Goal: Task Accomplishment & Management: Complete application form

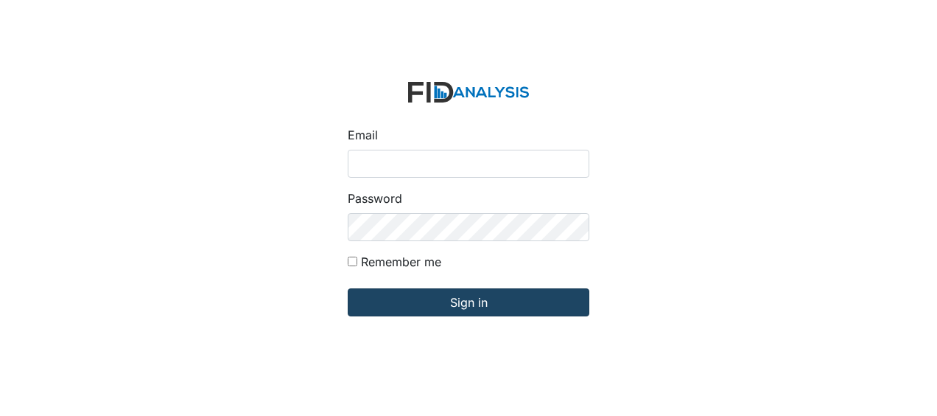
type input "[EMAIL_ADDRESS][DOMAIN_NAME]"
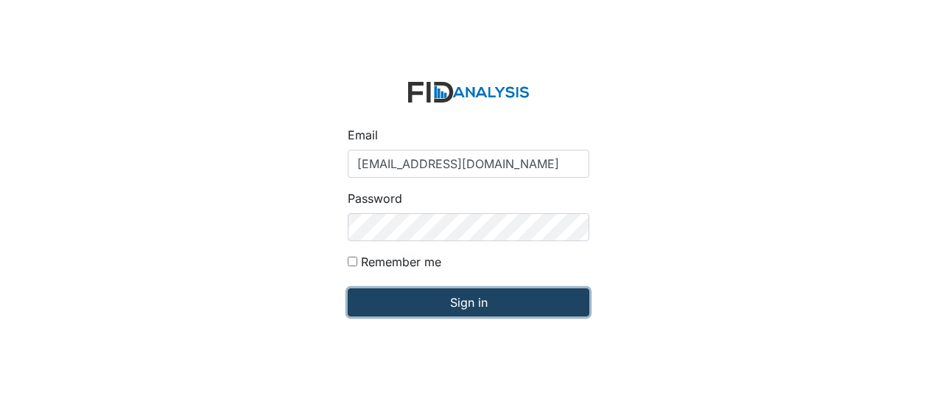
click at [439, 301] on input "Sign in" at bounding box center [469, 302] width 242 height 28
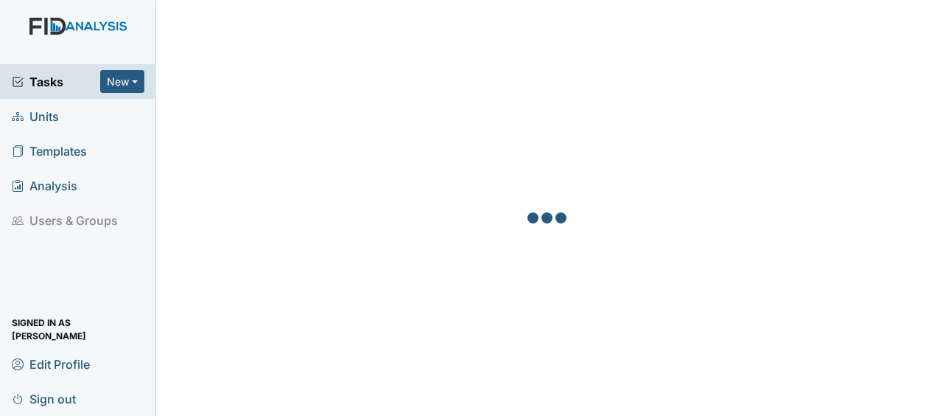
click at [55, 115] on span "Units" at bounding box center [35, 116] width 47 height 23
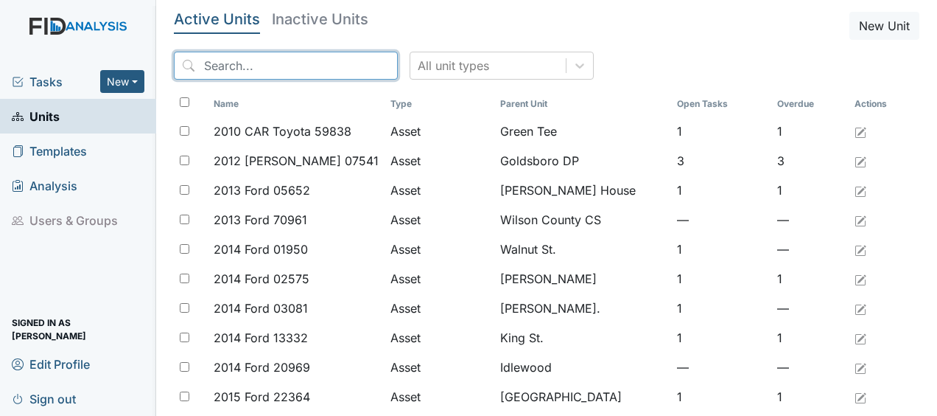
click at [270, 66] on input "search" at bounding box center [286, 66] width 224 height 28
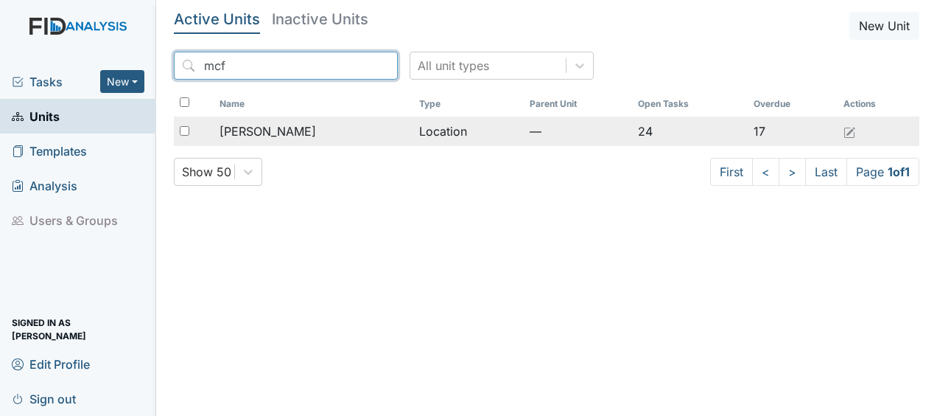
type input "mcf"
click at [281, 133] on span "McFarland" at bounding box center [268, 131] width 97 height 18
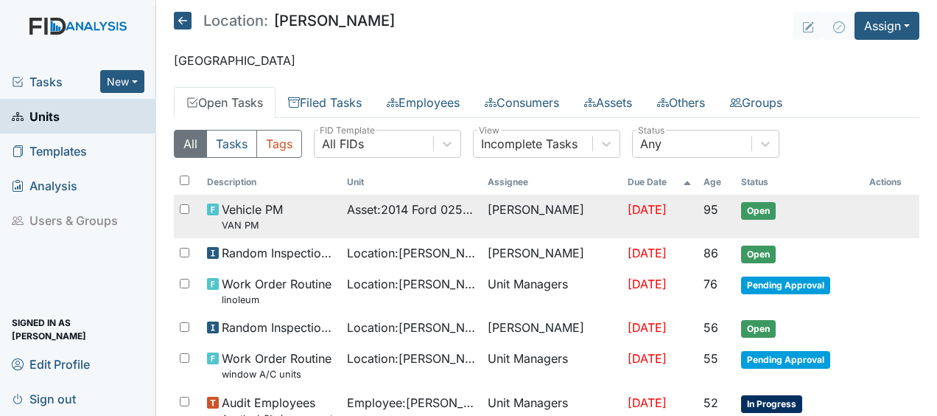
click at [507, 203] on td "James Bryant" at bounding box center [552, 216] width 140 height 43
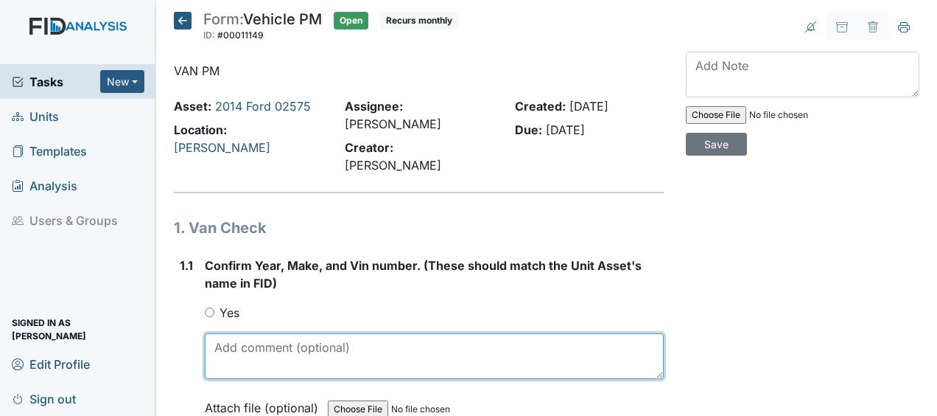
click at [223, 333] on textarea at bounding box center [434, 356] width 459 height 46
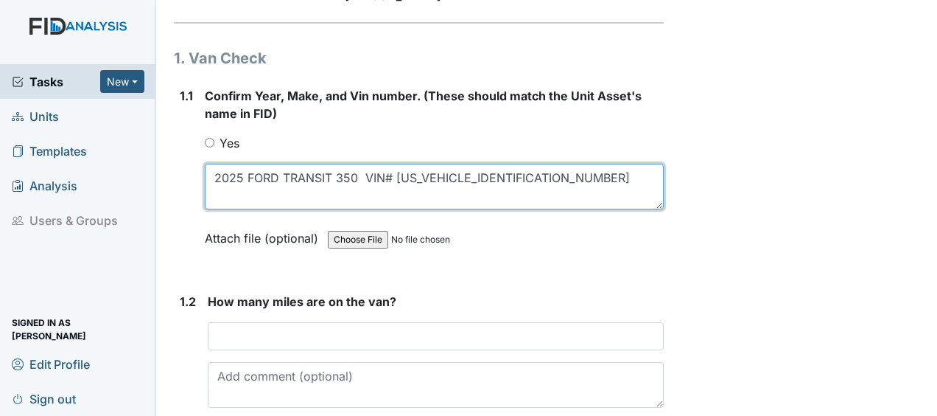
scroll to position [170, 0]
type textarea "2025 FORD TRANSIT 350 VIN# 1FBAX2C8XSKA82702"
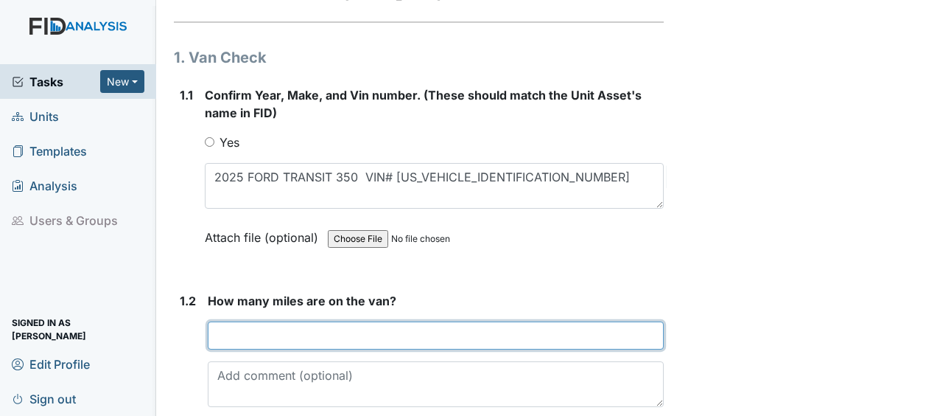
click at [223, 321] on input "number" at bounding box center [436, 335] width 456 height 28
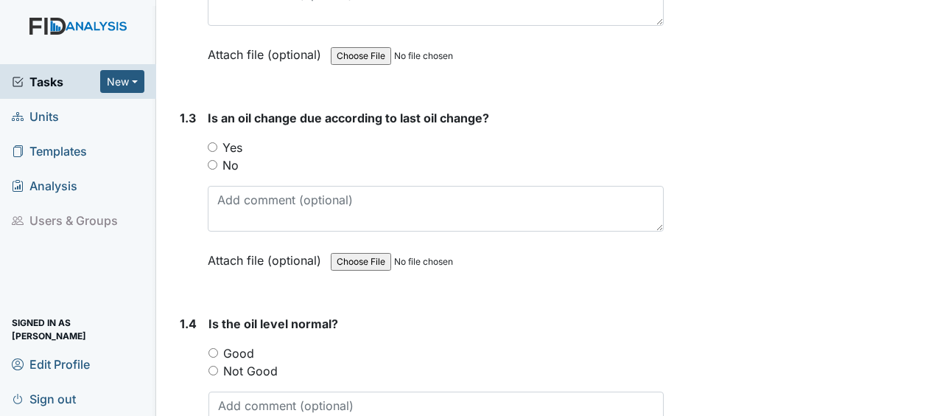
scroll to position [552, 0]
type input "382"
click at [209, 159] on input "No" at bounding box center [213, 164] width 10 height 10
radio input "true"
click at [214, 347] on input "Good" at bounding box center [214, 352] width 10 height 10
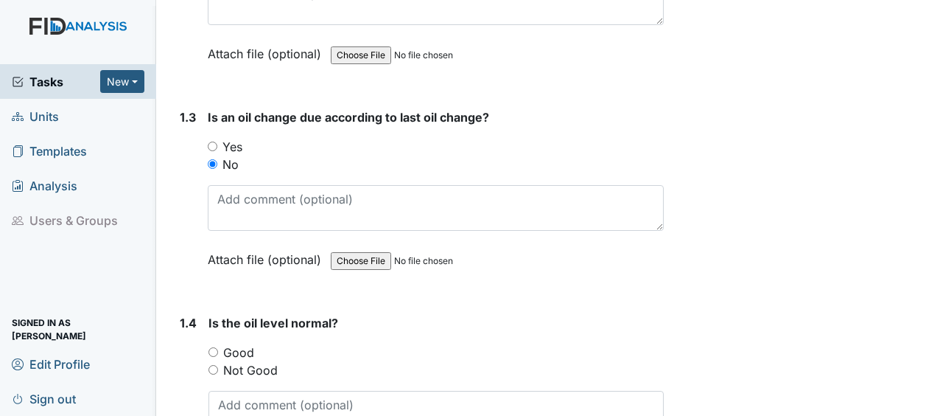
radio input "true"
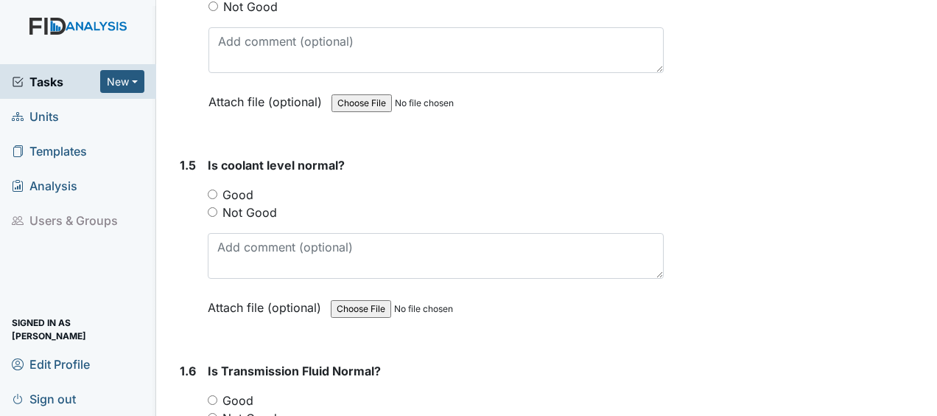
scroll to position [916, 0]
click at [214, 189] on input "Good" at bounding box center [213, 194] width 10 height 10
radio input "true"
click at [214, 394] on input "Good" at bounding box center [213, 399] width 10 height 10
radio input "true"
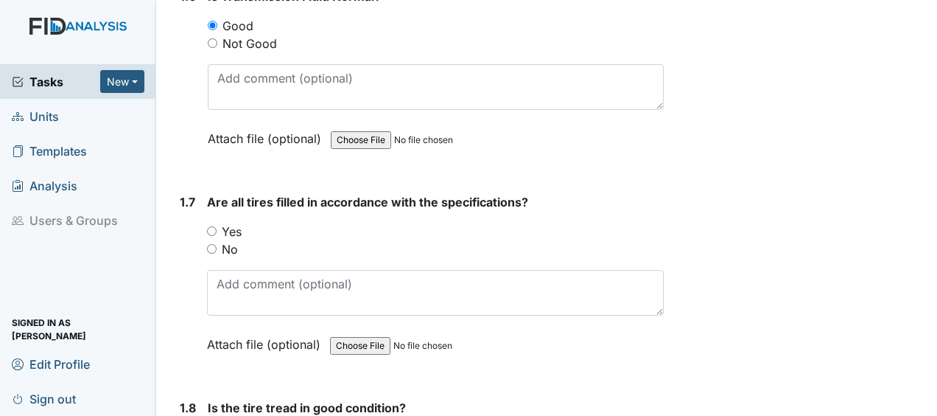
scroll to position [1295, 0]
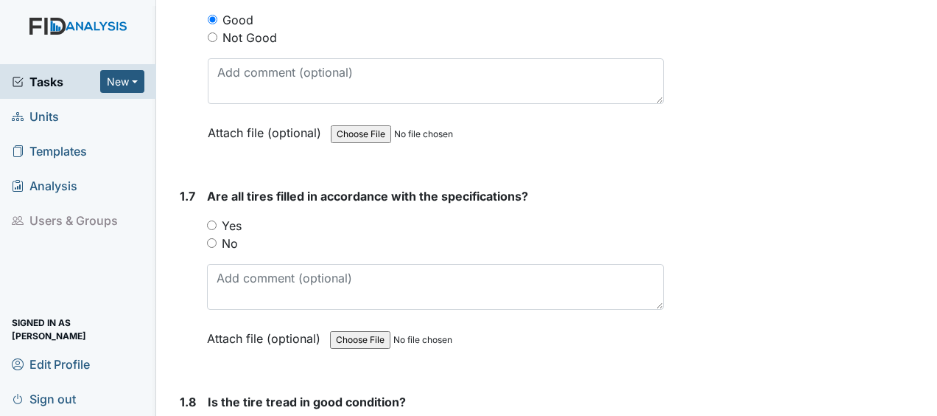
click at [212, 220] on input "Yes" at bounding box center [212, 225] width 10 height 10
radio input "true"
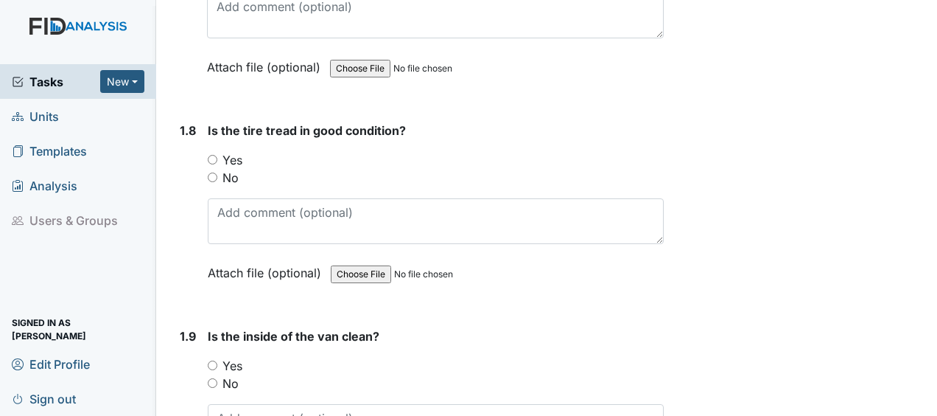
scroll to position [1569, 0]
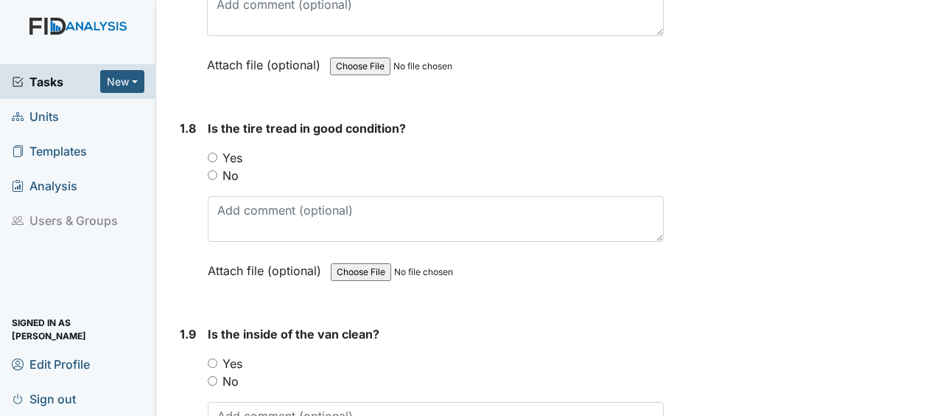
click at [210, 153] on input "Yes" at bounding box center [213, 158] width 10 height 10
radio input "true"
click at [210, 153] on input "Yes" at bounding box center [213, 158] width 10 height 10
click at [210, 358] on input "Yes" at bounding box center [213, 363] width 10 height 10
radio input "true"
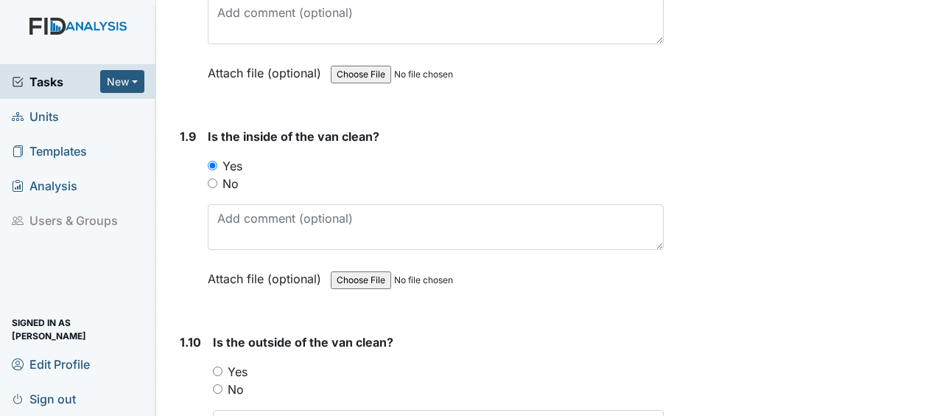
scroll to position [1767, 0]
click at [217, 365] on input "Yes" at bounding box center [218, 370] width 10 height 10
radio input "true"
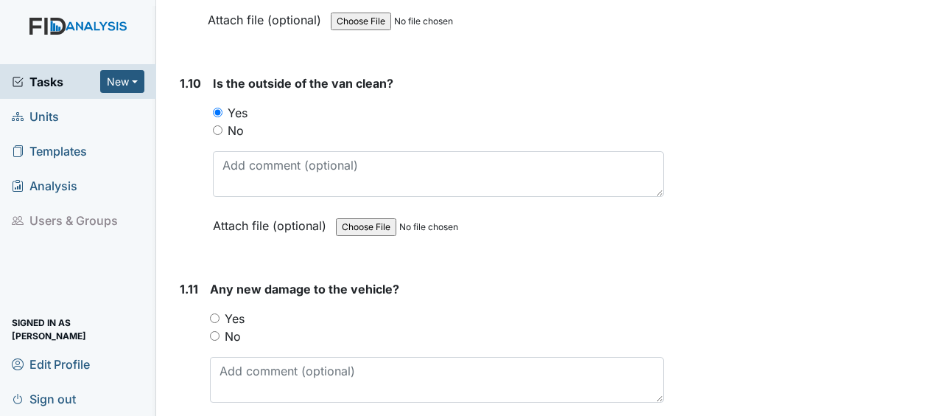
scroll to position [2032, 0]
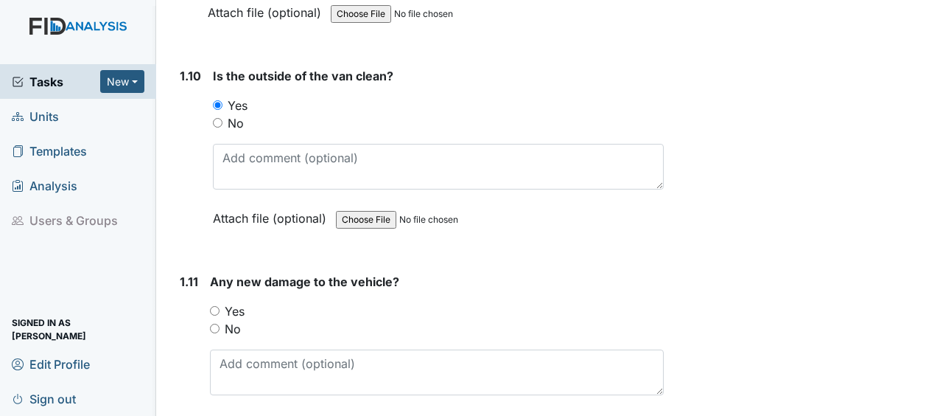
click at [214, 323] on input "No" at bounding box center [215, 328] width 10 height 10
radio input "true"
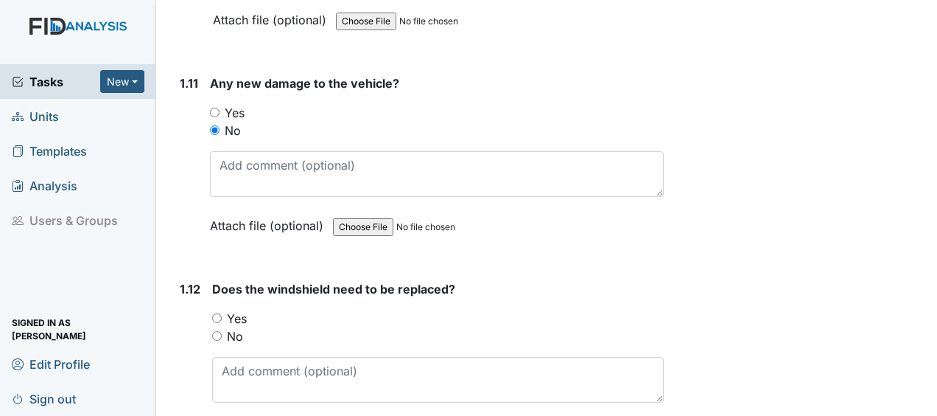
scroll to position [2236, 0]
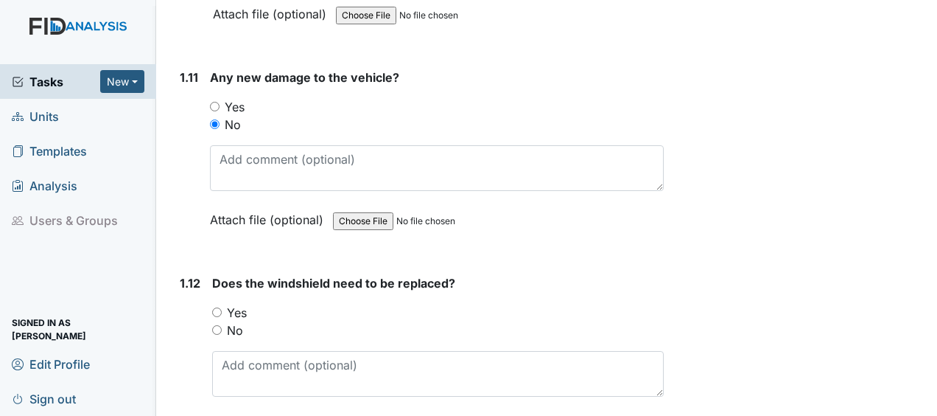
click at [214, 325] on input "No" at bounding box center [217, 330] width 10 height 10
radio input "true"
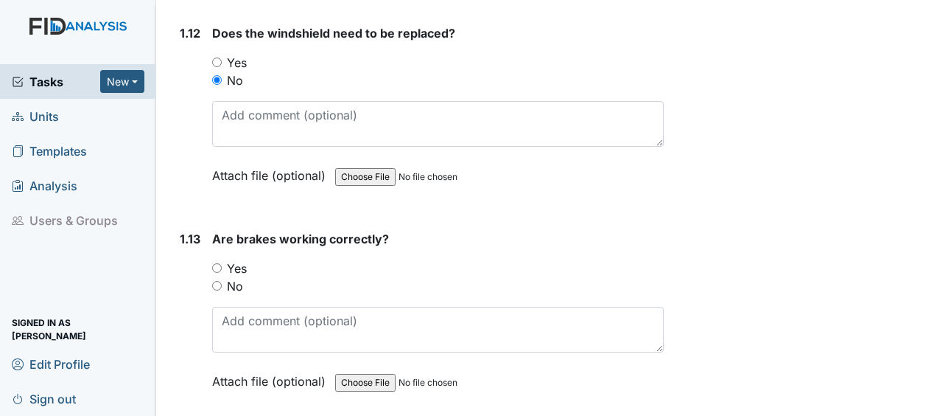
scroll to position [2488, 0]
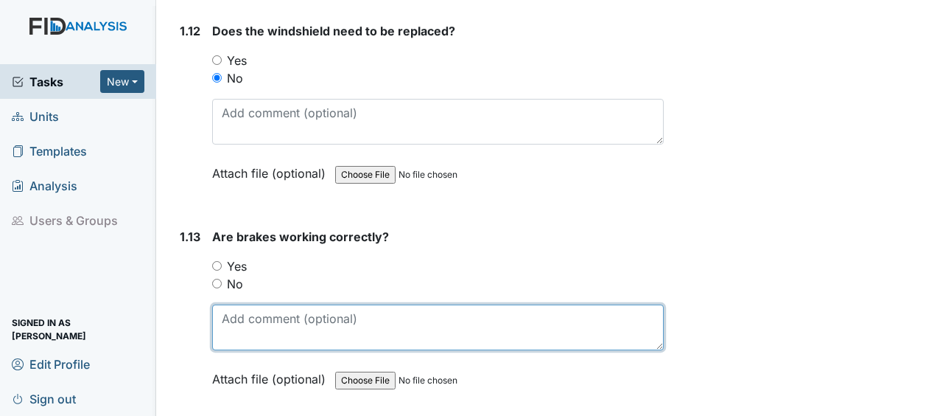
click at [214, 304] on textarea at bounding box center [438, 327] width 452 height 46
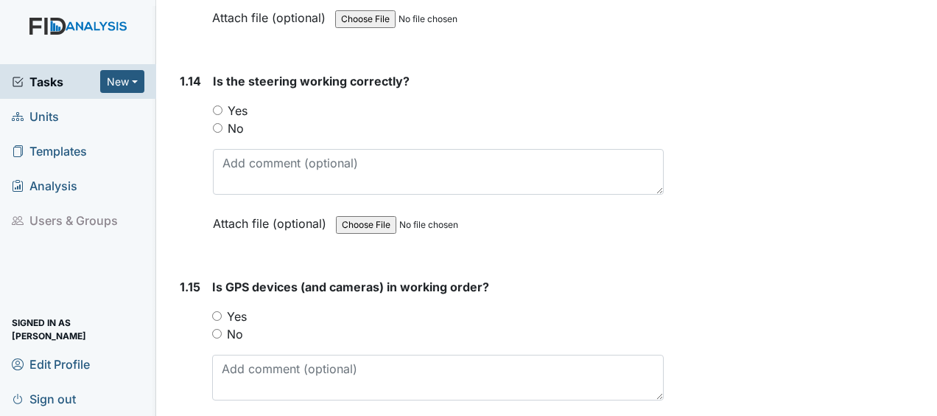
scroll to position [2851, 0]
click at [215, 104] on input "Yes" at bounding box center [218, 109] width 10 height 10
radio input "true"
click at [217, 309] on input "Yes" at bounding box center [217, 314] width 10 height 10
radio input "true"
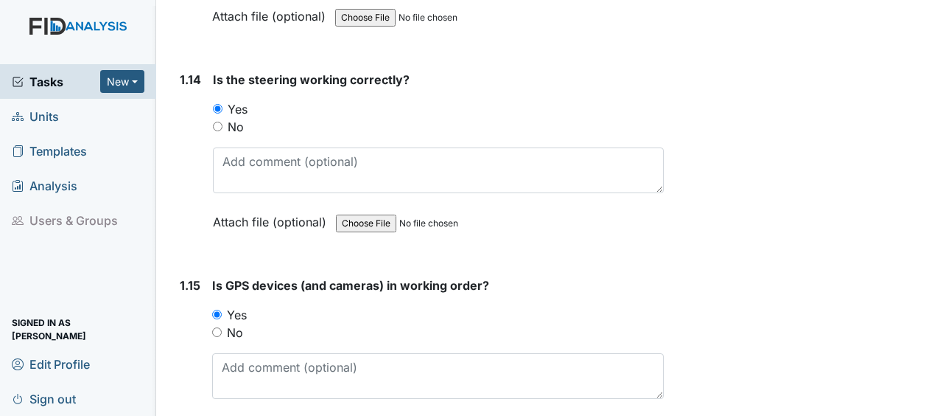
scroll to position [2902, 0]
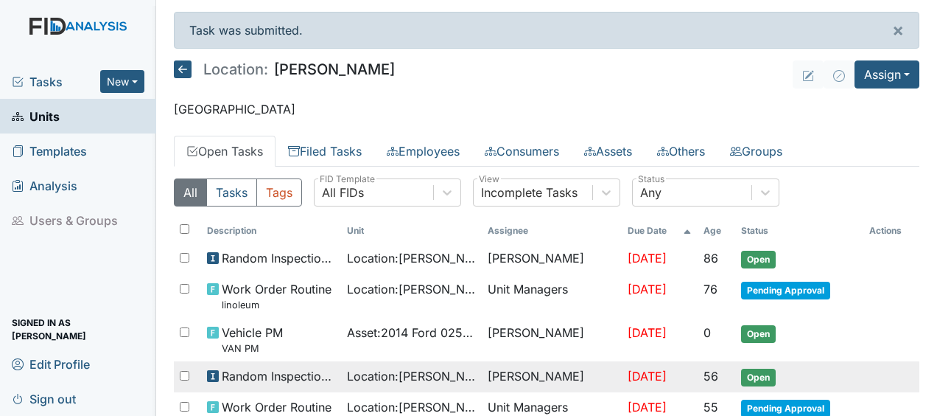
click at [208, 386] on td "Random Inspection for Evening" at bounding box center [271, 376] width 140 height 31
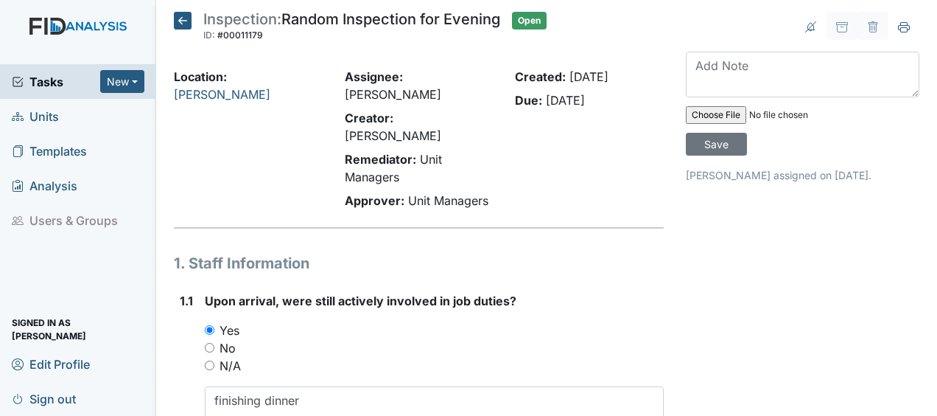
click at [183, 22] on icon at bounding box center [183, 21] width 18 height 18
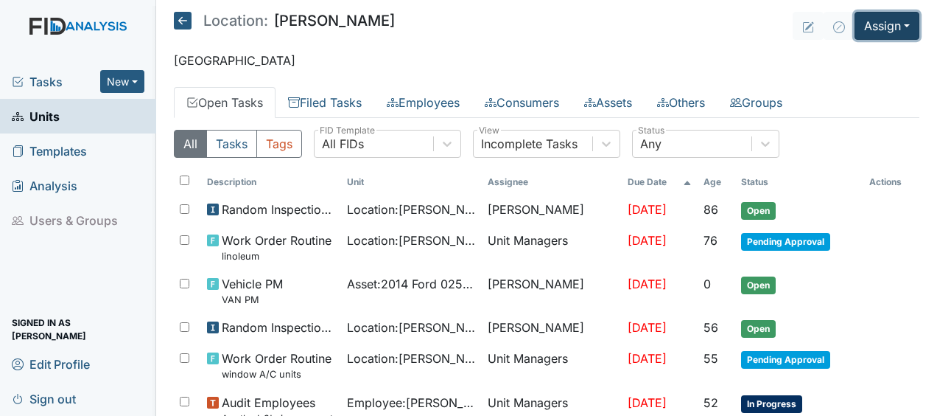
click at [856, 32] on button "Assign" at bounding box center [887, 26] width 65 height 28
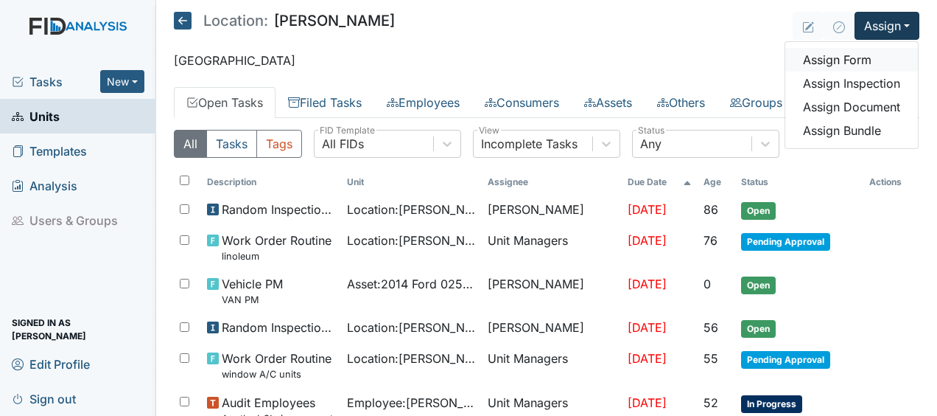
click at [838, 61] on link "Assign Form" at bounding box center [851, 60] width 133 height 24
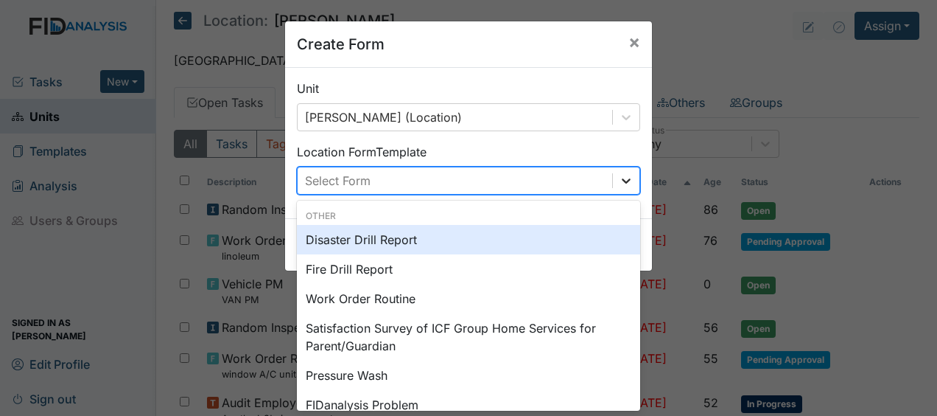
click at [629, 182] on div at bounding box center [626, 180] width 27 height 27
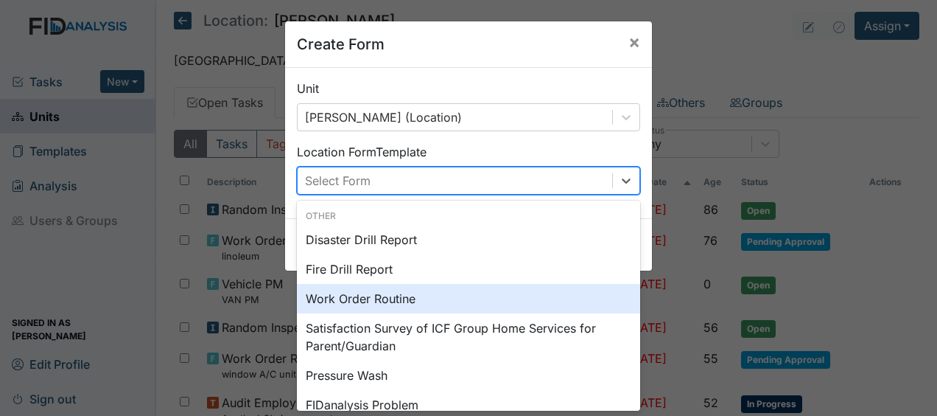
click at [417, 306] on div "Work Order Routine" at bounding box center [468, 298] width 343 height 29
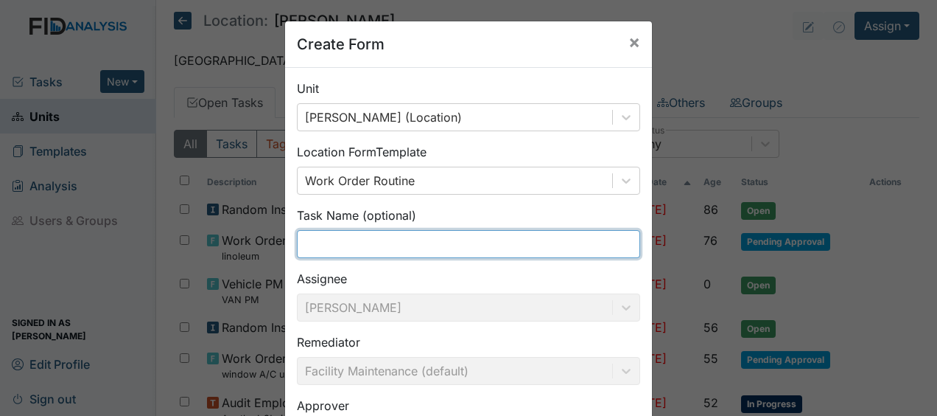
click at [306, 240] on input "text" at bounding box center [468, 244] width 343 height 28
click at [306, 240] on input "exchange van" at bounding box center [468, 244] width 343 height 28
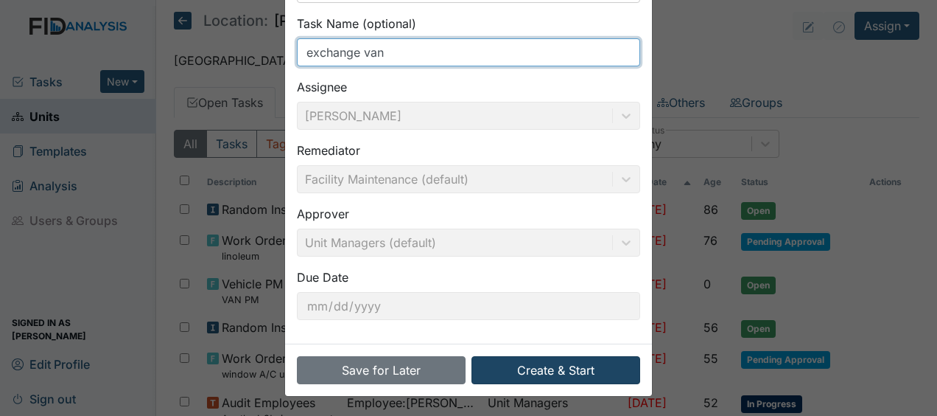
type input "exchange van"
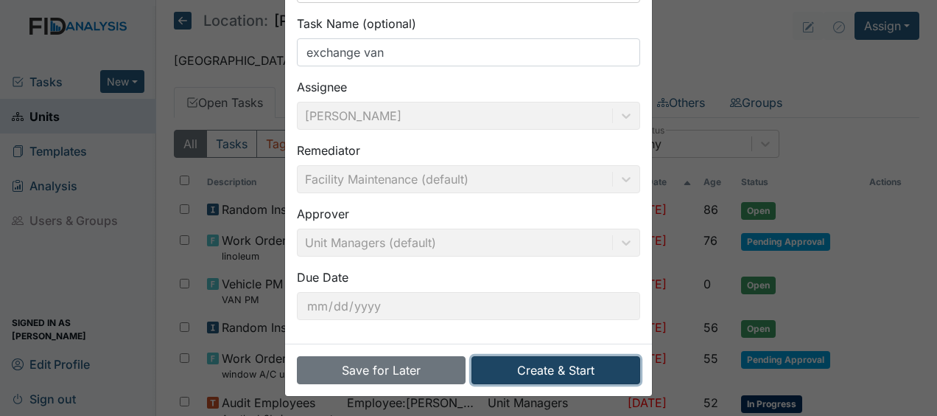
click at [523, 365] on button "Create & Start" at bounding box center [556, 370] width 169 height 28
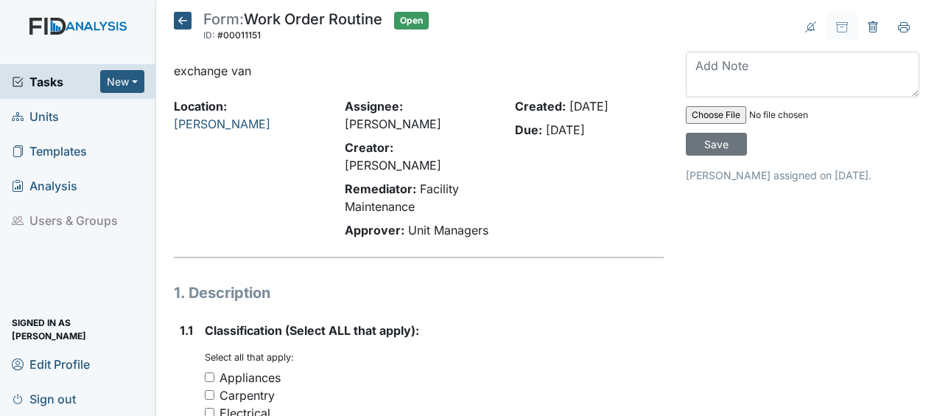
click at [613, 281] on h1 "1. Description" at bounding box center [419, 292] width 490 height 22
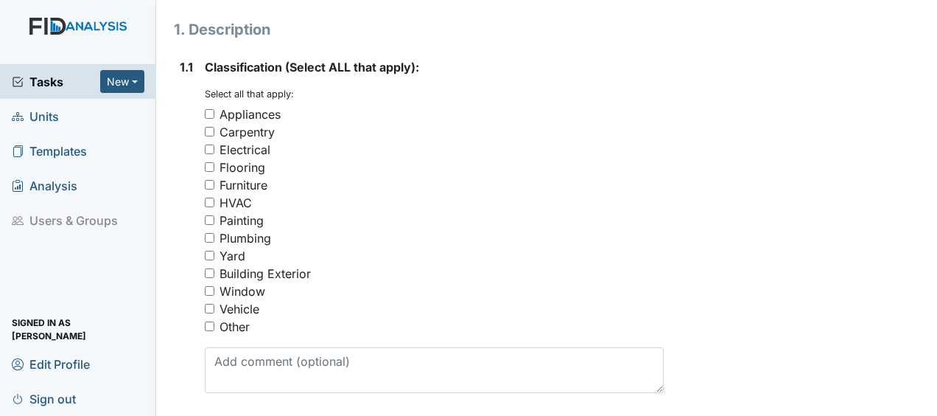
scroll to position [264, 0]
click at [209, 303] on input "Vehicle" at bounding box center [210, 308] width 10 height 10
checkbox input "true"
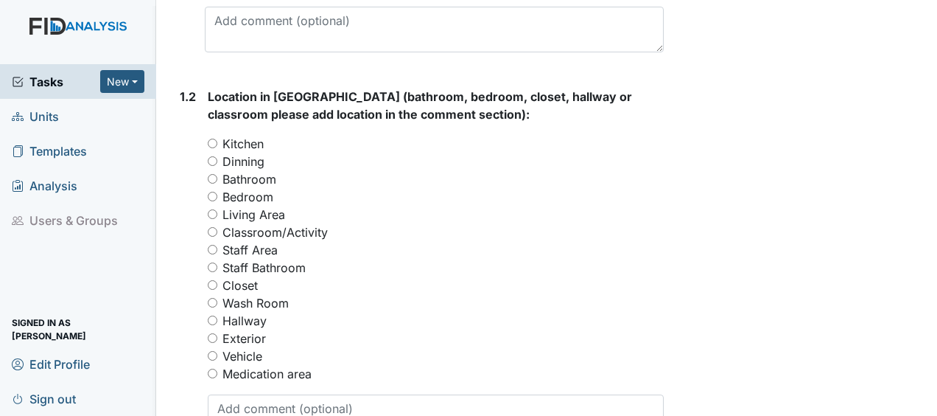
scroll to position [628, 0]
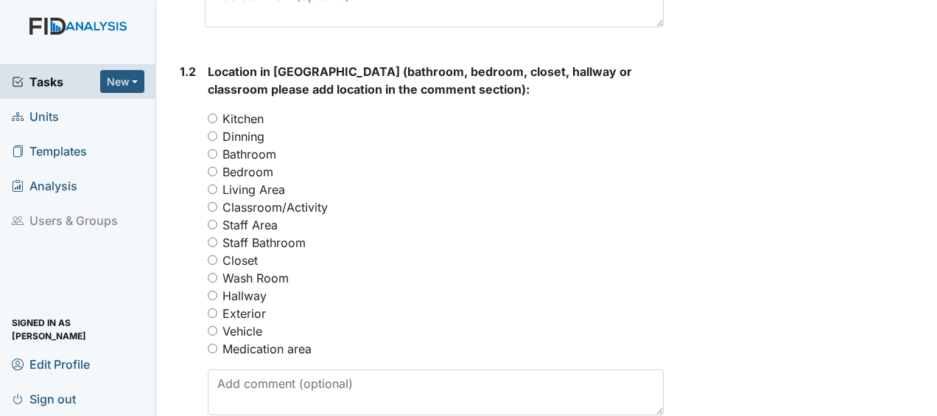
click at [212, 326] on input "Vehicle" at bounding box center [213, 331] width 10 height 10
radio input "true"
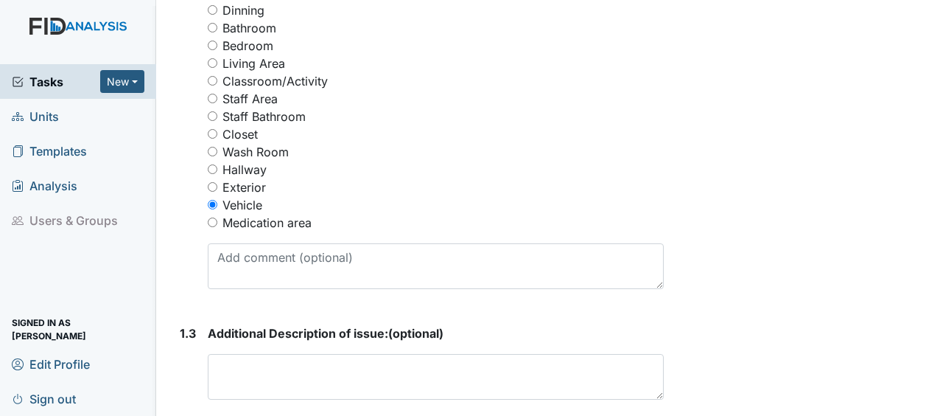
scroll to position [755, 0]
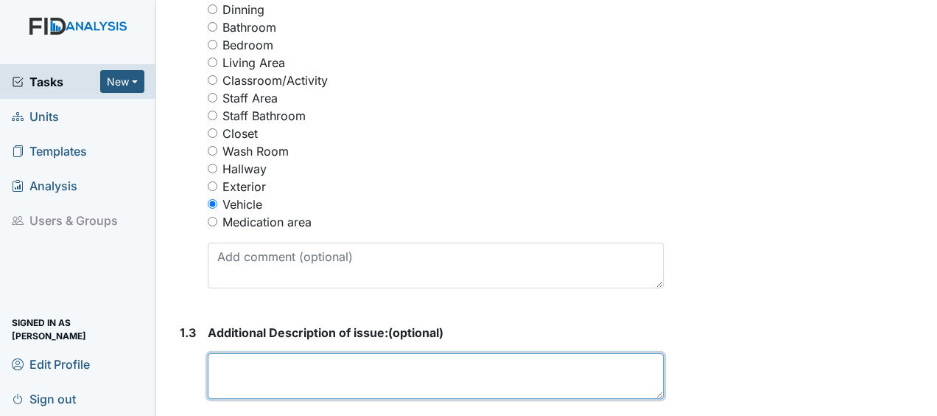
click at [220, 353] on textarea at bounding box center [436, 376] width 456 height 46
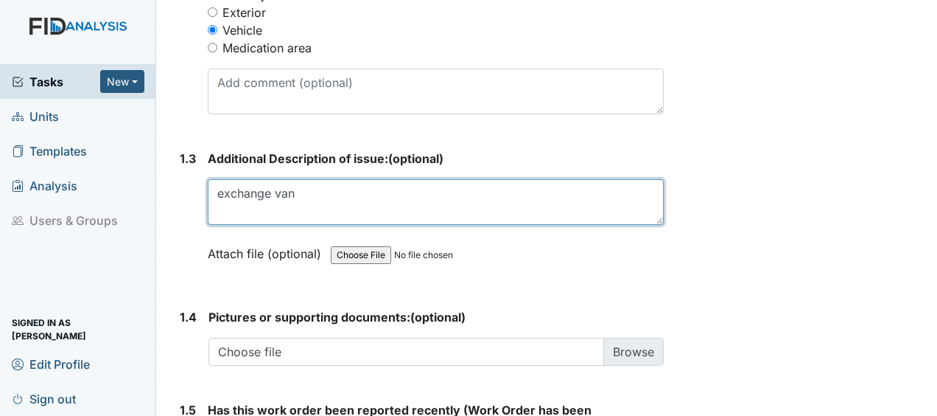
scroll to position [1197, 0]
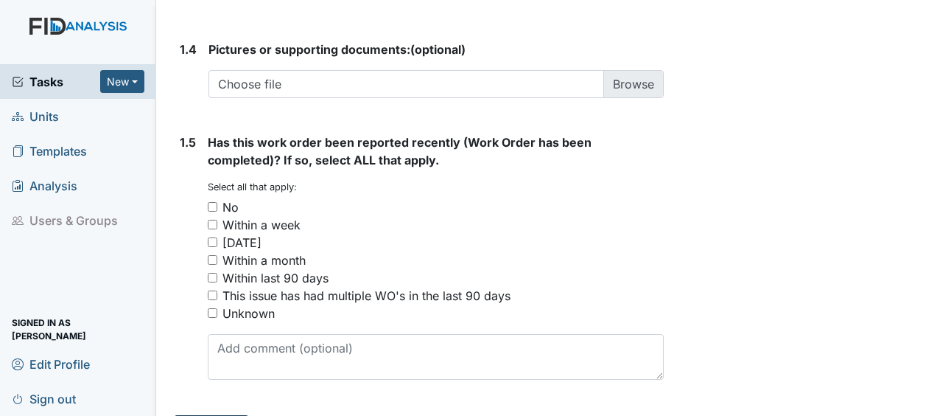
type textarea "exchange van"
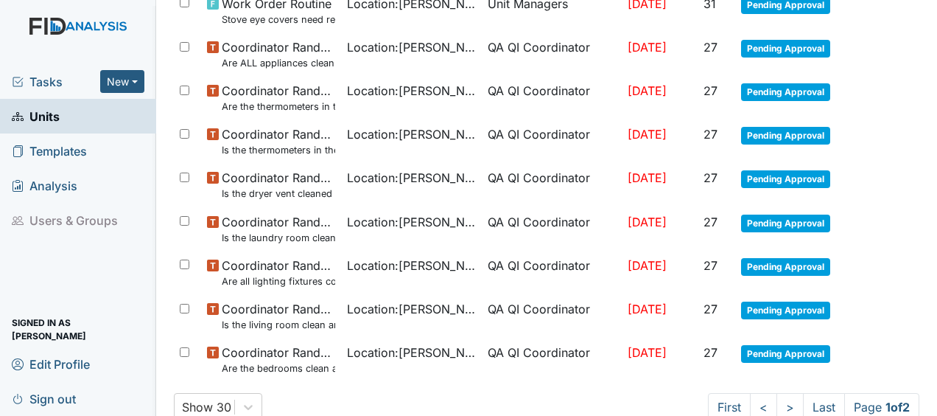
scroll to position [1183, 0]
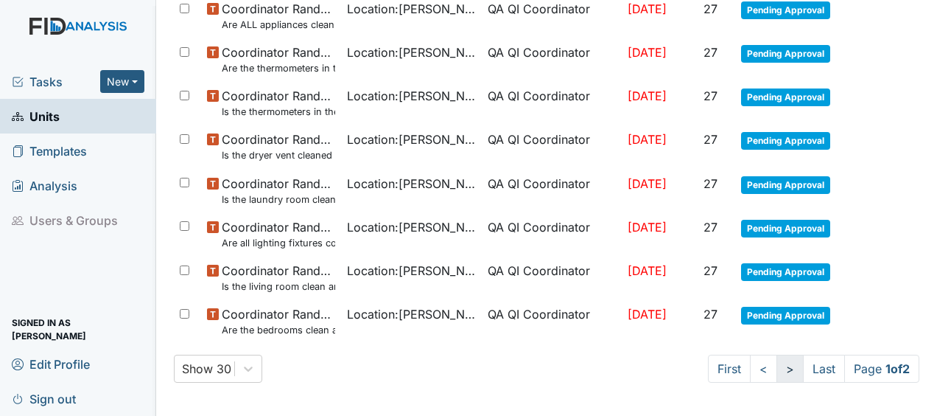
click at [777, 368] on link ">" at bounding box center [790, 368] width 27 height 28
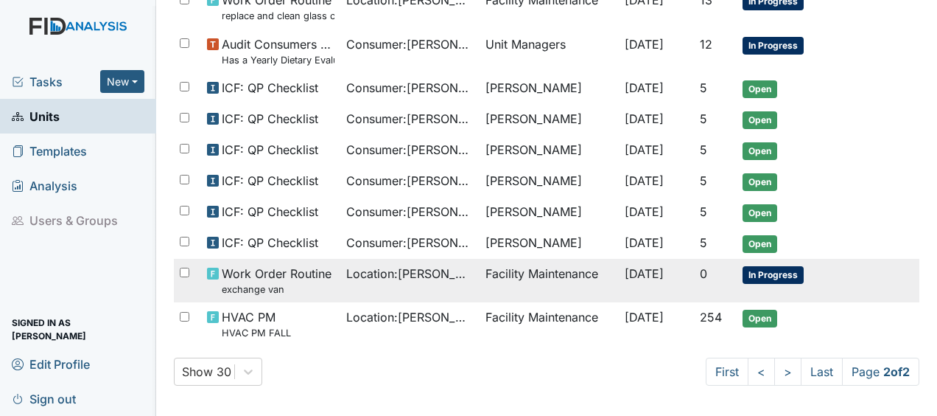
click at [763, 271] on span "In Progress" at bounding box center [773, 275] width 61 height 18
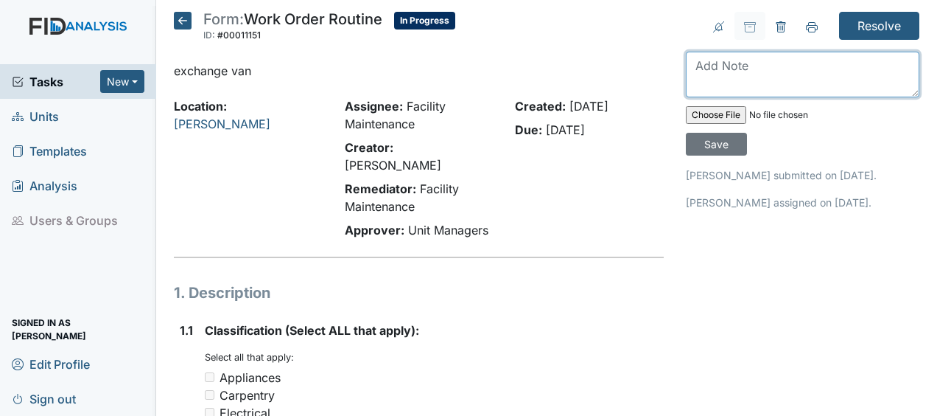
click at [691, 67] on textarea at bounding box center [803, 75] width 234 height 46
type textarea "exchange van [PERSON_NAME]"
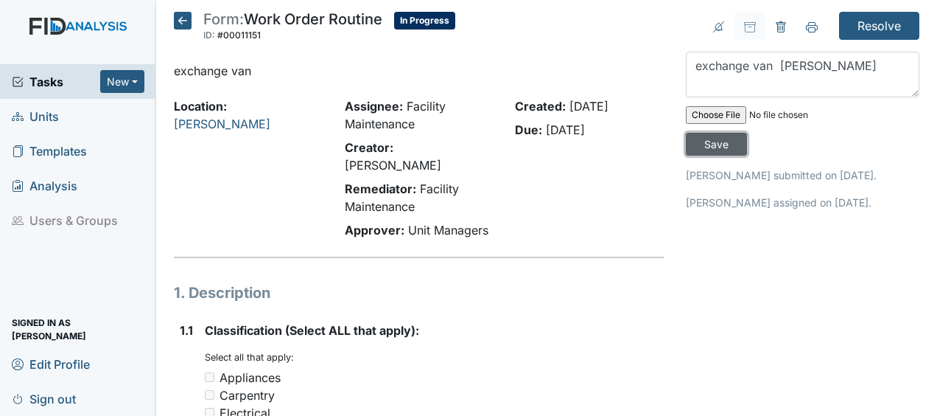
click at [707, 139] on input "Save" at bounding box center [716, 144] width 61 height 23
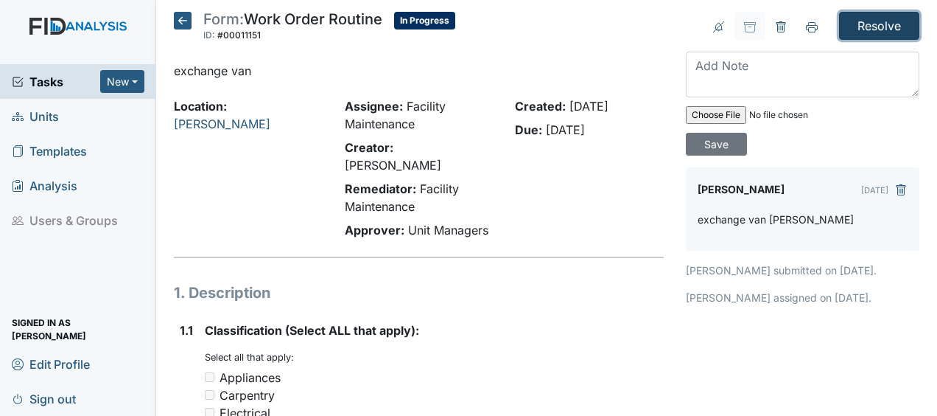
click at [871, 20] on input "Resolve" at bounding box center [879, 26] width 80 height 28
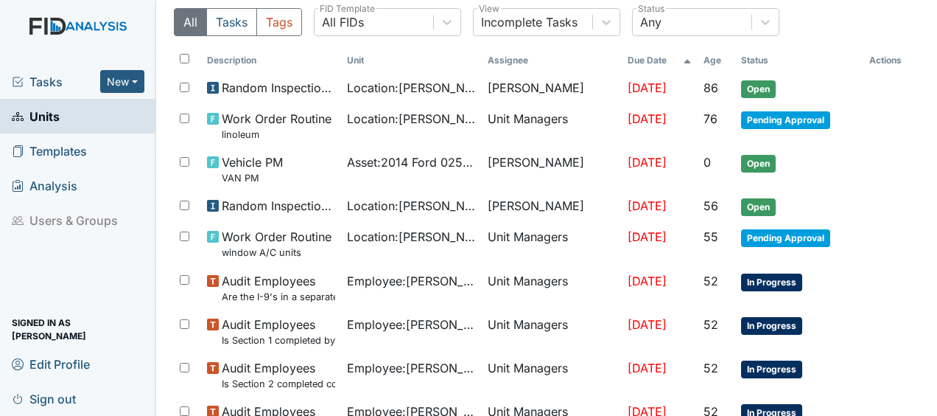
scroll to position [171, 0]
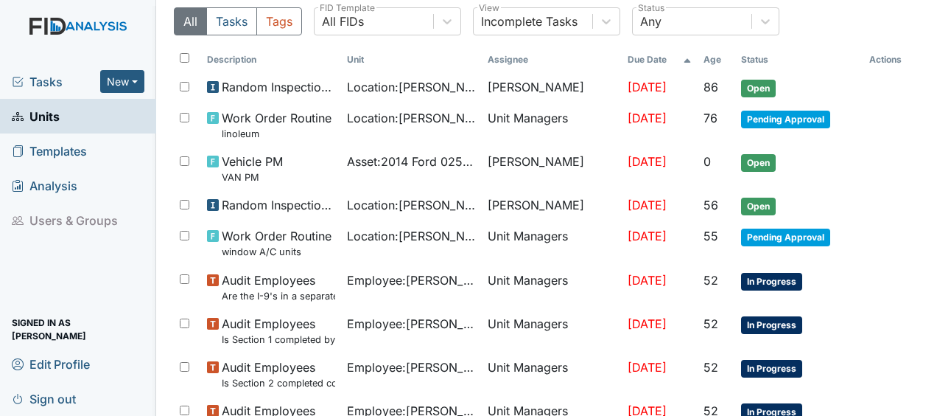
click at [863, 228] on td at bounding box center [891, 227] width 56 height 12
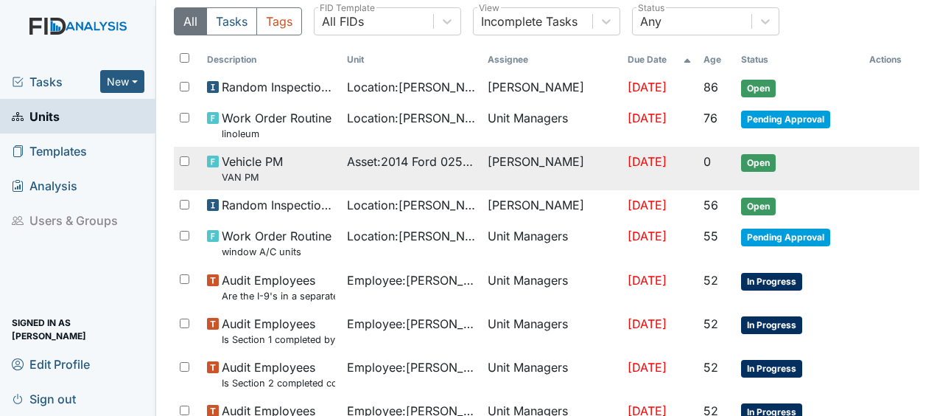
click at [490, 164] on td "[PERSON_NAME]" at bounding box center [552, 168] width 140 height 43
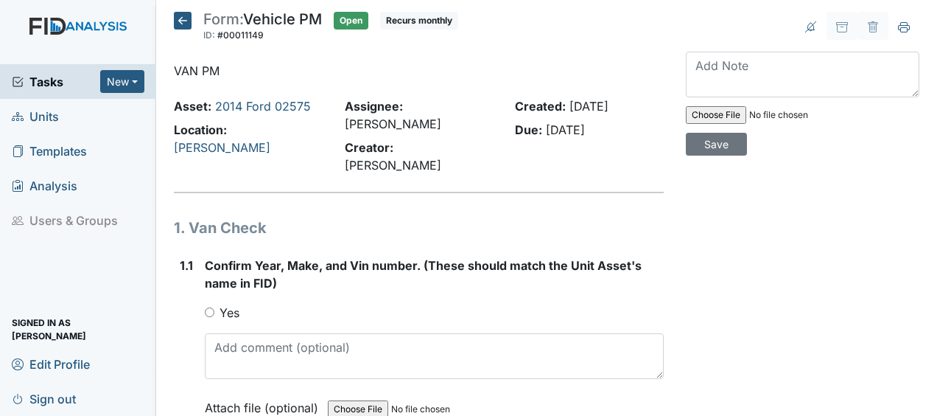
click at [211, 307] on input "Yes" at bounding box center [210, 312] width 10 height 10
radio input "true"
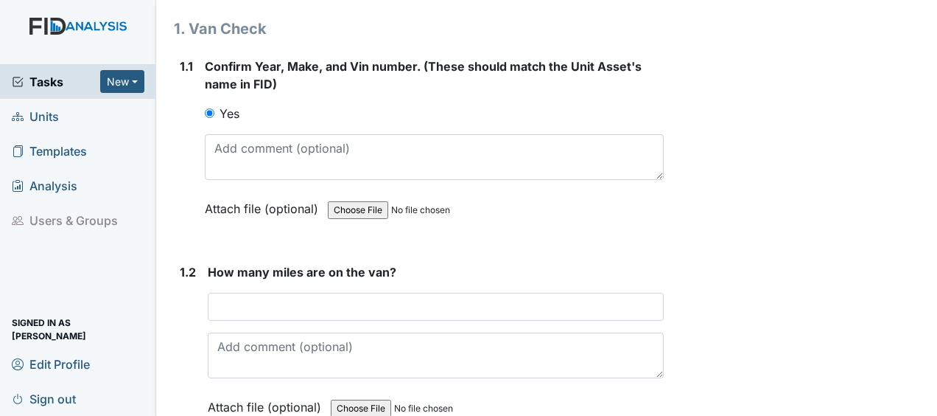
scroll to position [198, 0]
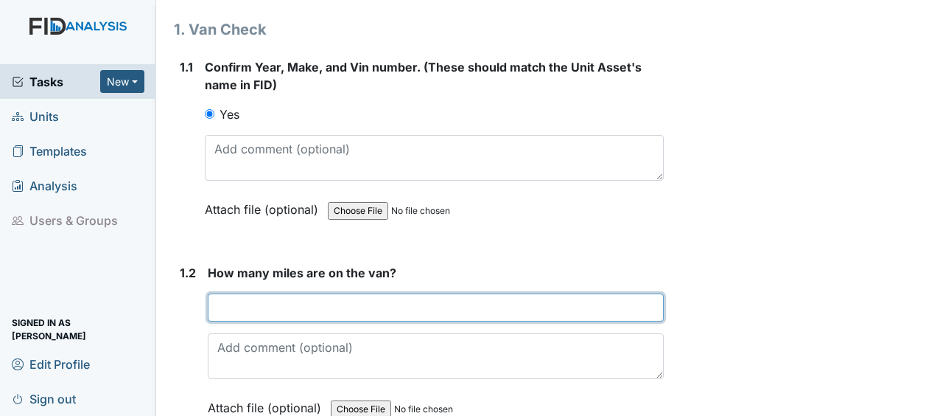
click at [223, 293] on input "number" at bounding box center [436, 307] width 456 height 28
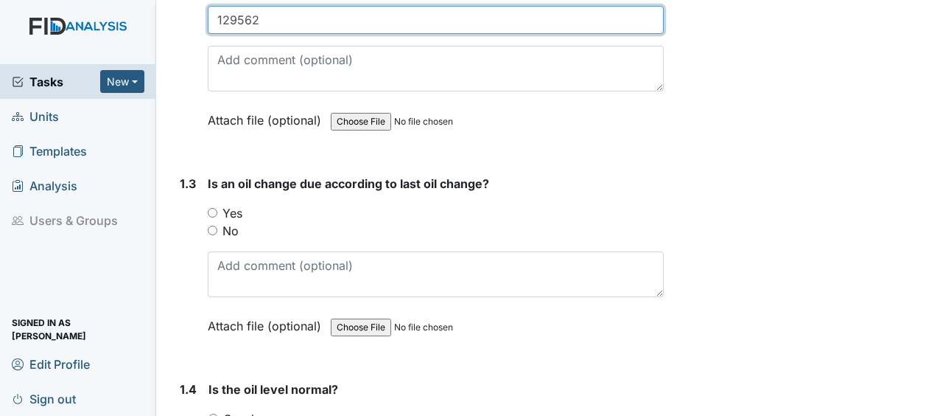
scroll to position [488, 0]
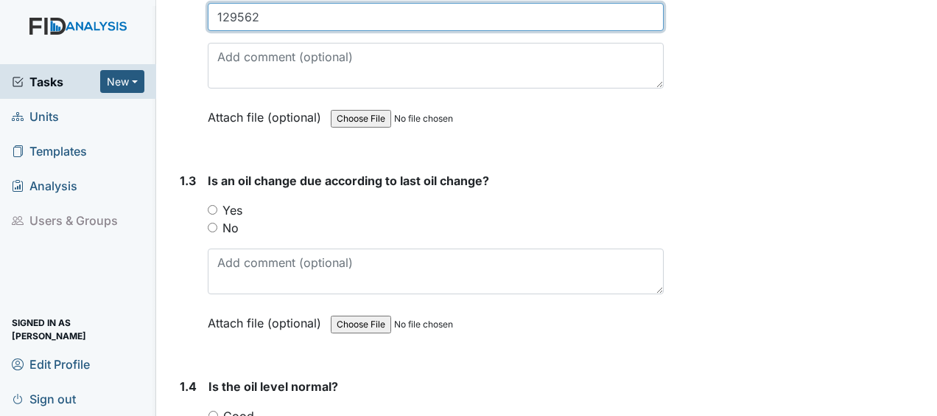
type input "129562"
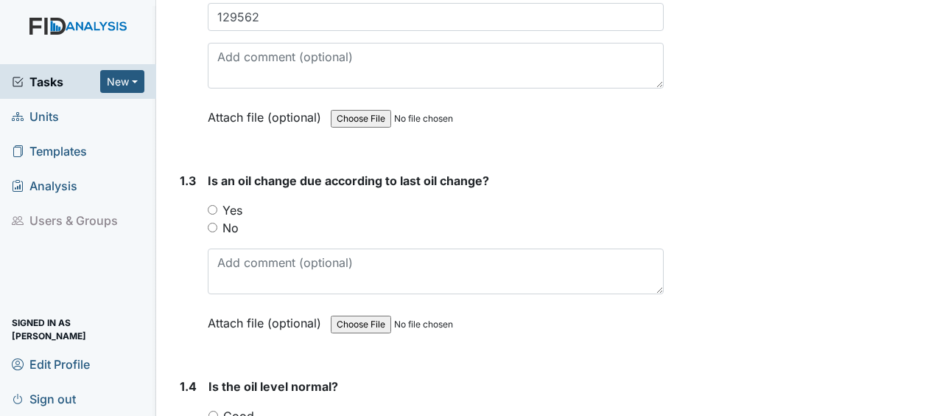
click at [209, 223] on input "No" at bounding box center [213, 228] width 10 height 10
radio input "true"
click at [211, 410] on input "Good" at bounding box center [214, 415] width 10 height 10
radio input "true"
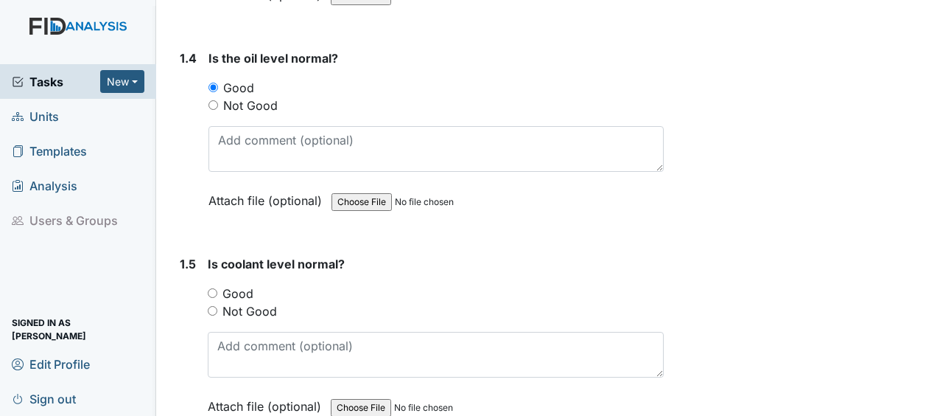
scroll to position [817, 0]
click at [211, 287] on input "Good" at bounding box center [213, 292] width 10 height 10
radio input "true"
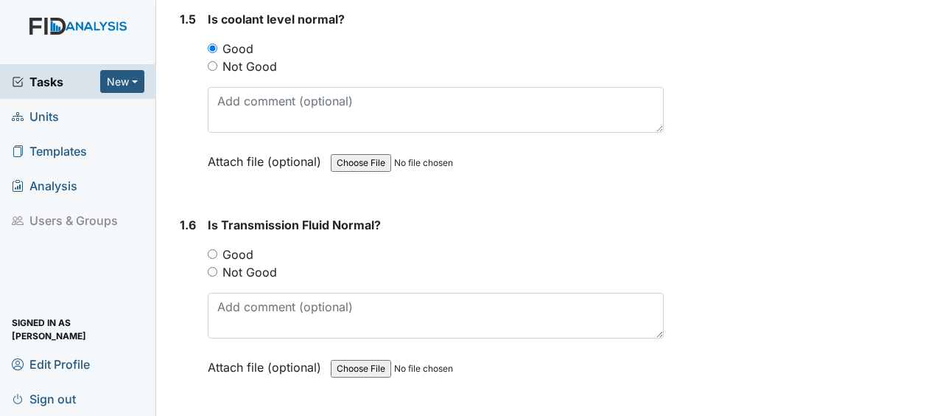
scroll to position [1080, 0]
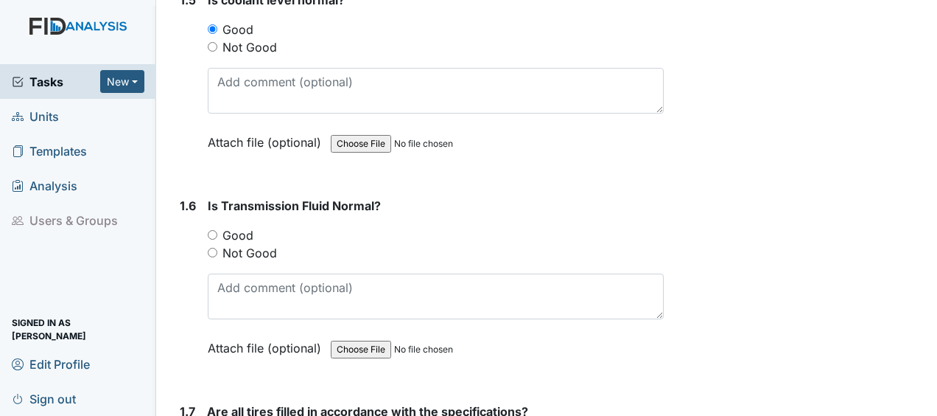
click at [213, 230] on input "Good" at bounding box center [213, 235] width 10 height 10
radio input "true"
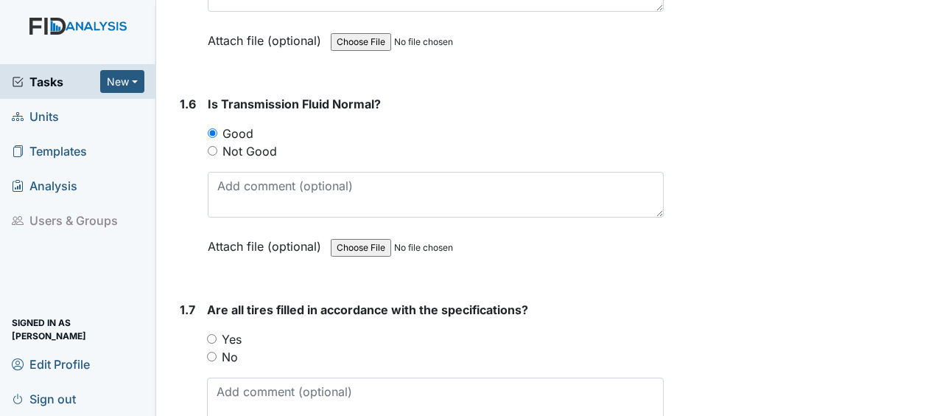
scroll to position [1325, 0]
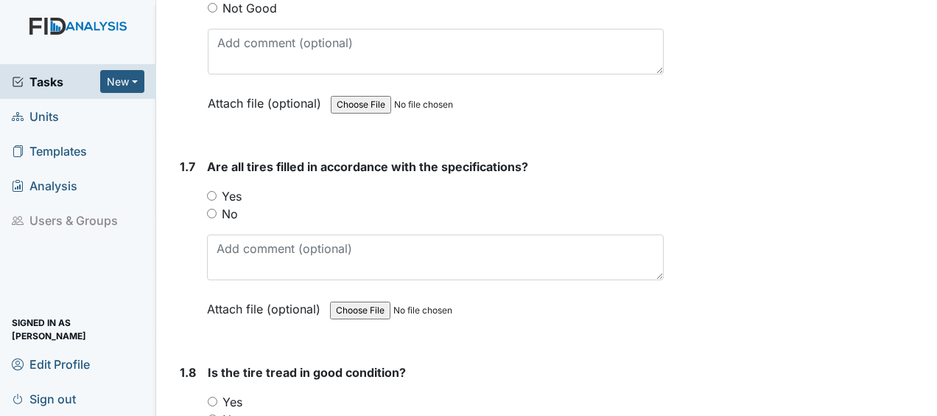
click at [211, 191] on input "Yes" at bounding box center [212, 196] width 10 height 10
radio input "true"
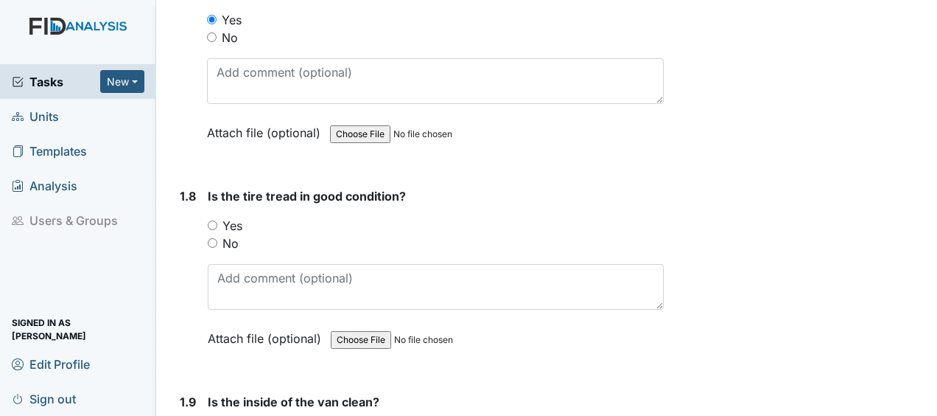
scroll to position [1502, 0]
click at [211, 220] on input "Yes" at bounding box center [213, 225] width 10 height 10
radio input "true"
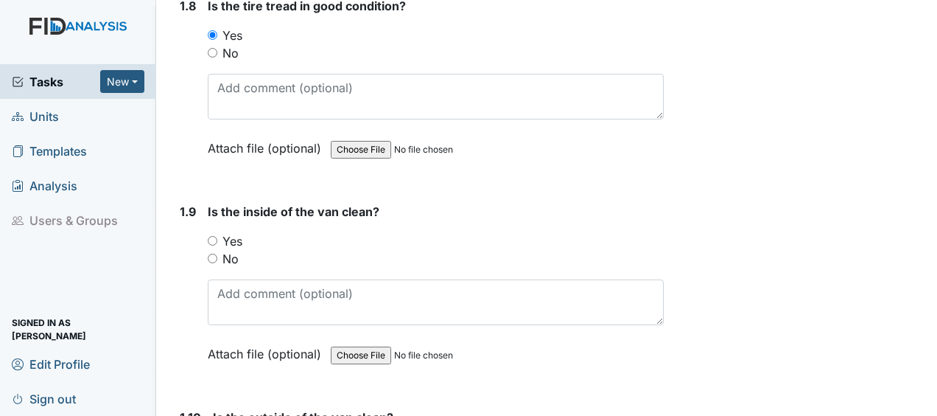
scroll to position [1692, 0]
click at [211, 235] on input "Yes" at bounding box center [213, 240] width 10 height 10
radio input "true"
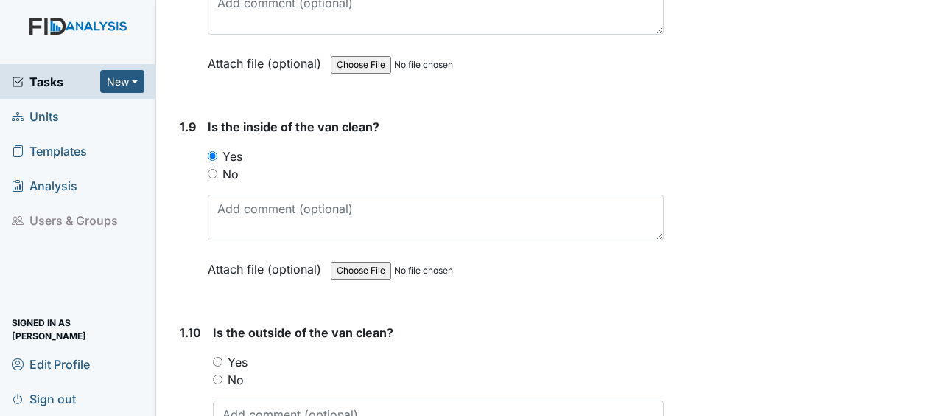
scroll to position [1784, 0]
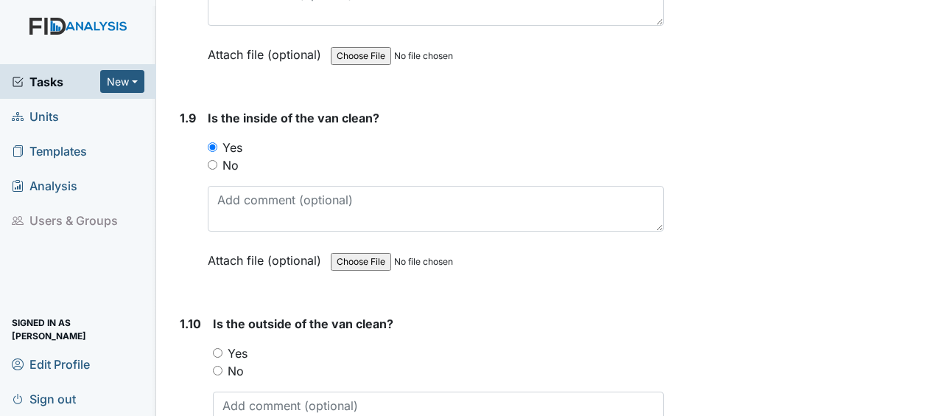
click at [217, 365] on input "No" at bounding box center [218, 370] width 10 height 10
radio input "true"
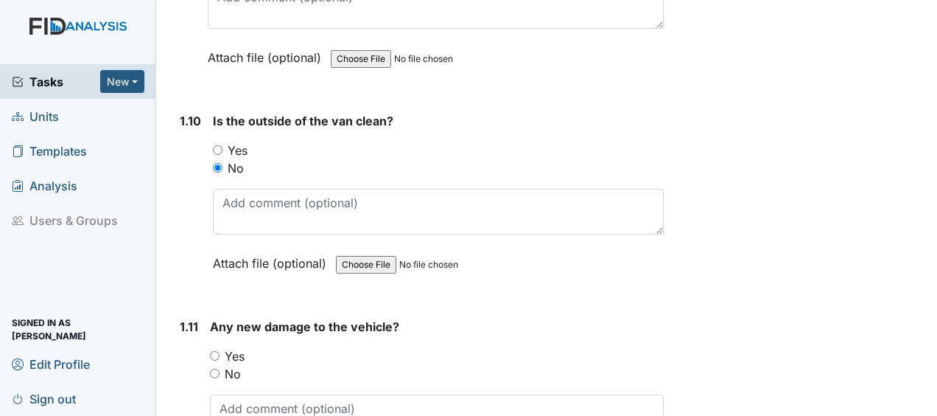
scroll to position [1988, 0]
click at [213, 368] on input "No" at bounding box center [215, 373] width 10 height 10
radio input "true"
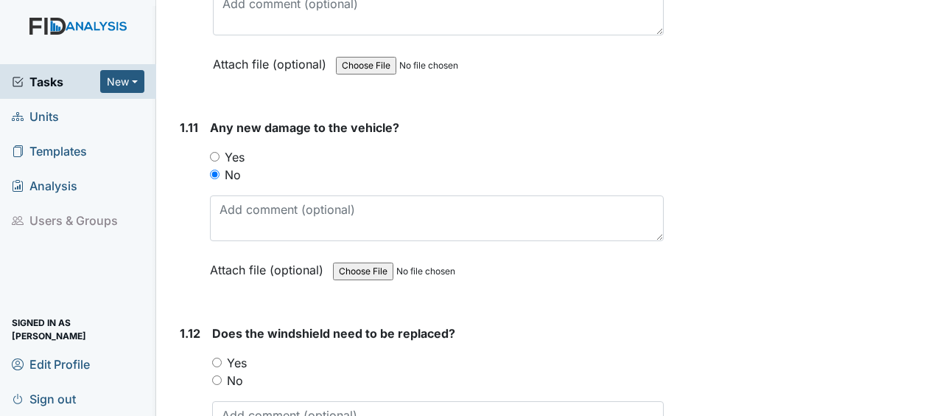
scroll to position [2194, 0]
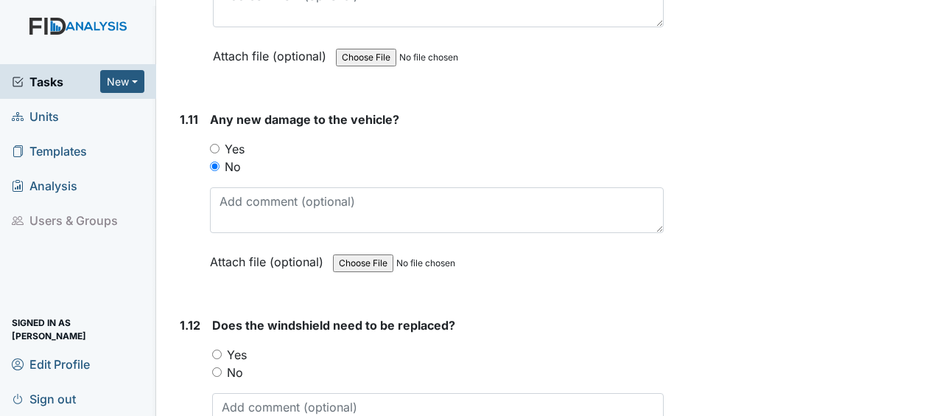
click at [217, 367] on input "No" at bounding box center [217, 372] width 10 height 10
radio input "true"
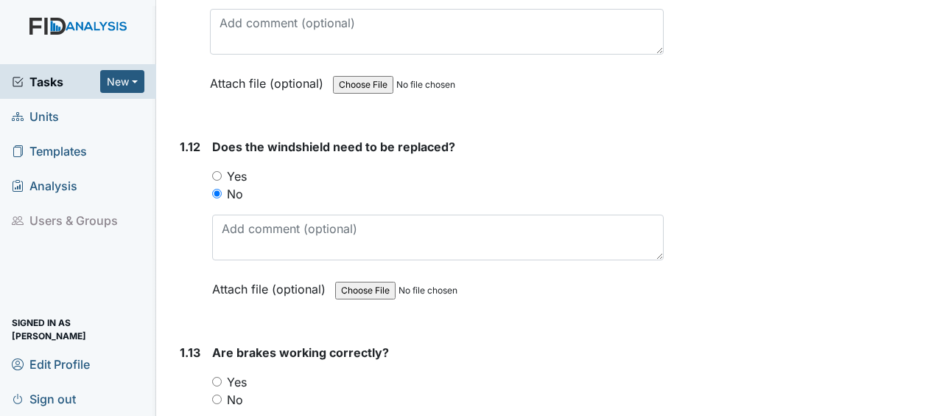
scroll to position [2374, 0]
click at [218, 375] on input "Yes" at bounding box center [217, 380] width 10 height 10
radio input "true"
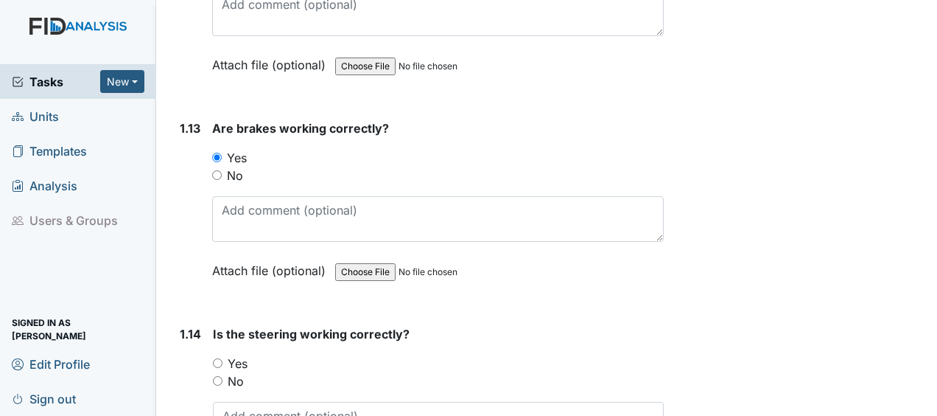
scroll to position [2602, 0]
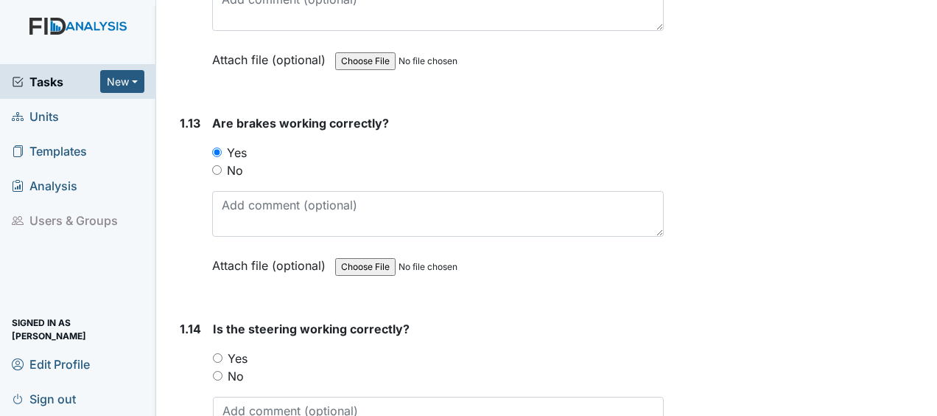
click at [217, 353] on input "Yes" at bounding box center [218, 358] width 10 height 10
radio input "true"
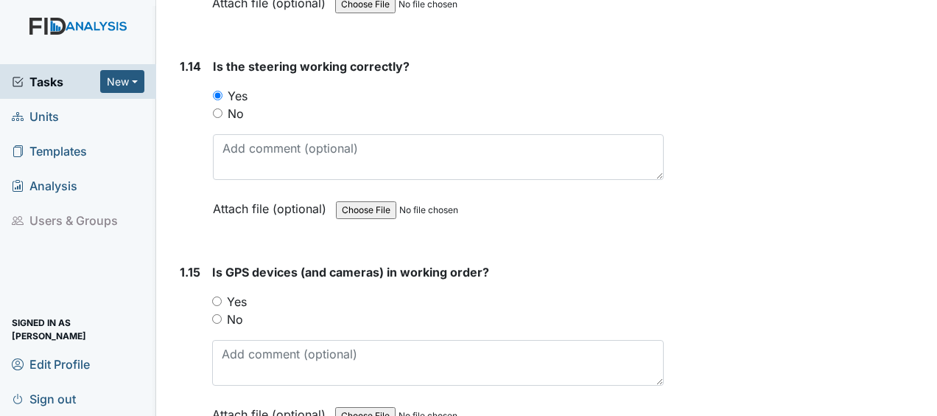
scroll to position [2864, 0]
click at [215, 296] on input "Yes" at bounding box center [217, 301] width 10 height 10
radio input "true"
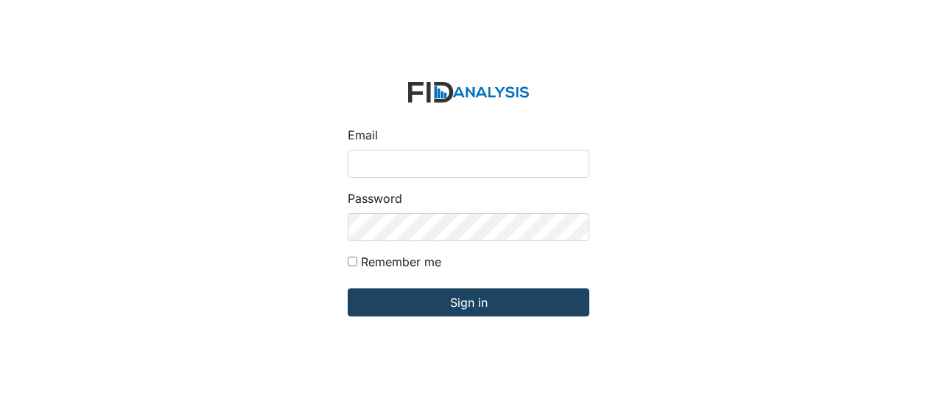
type input "[EMAIL_ADDRESS][DOMAIN_NAME]"
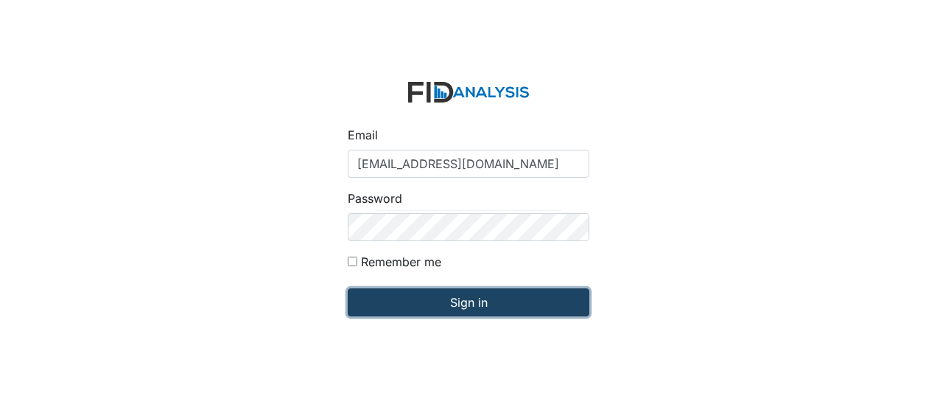
click at [404, 305] on input "Sign in" at bounding box center [469, 302] width 242 height 28
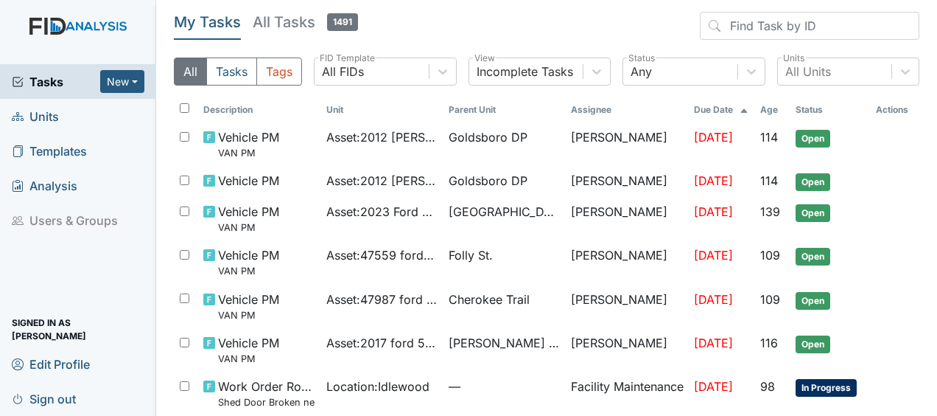
click at [53, 119] on span "Units" at bounding box center [35, 116] width 47 height 23
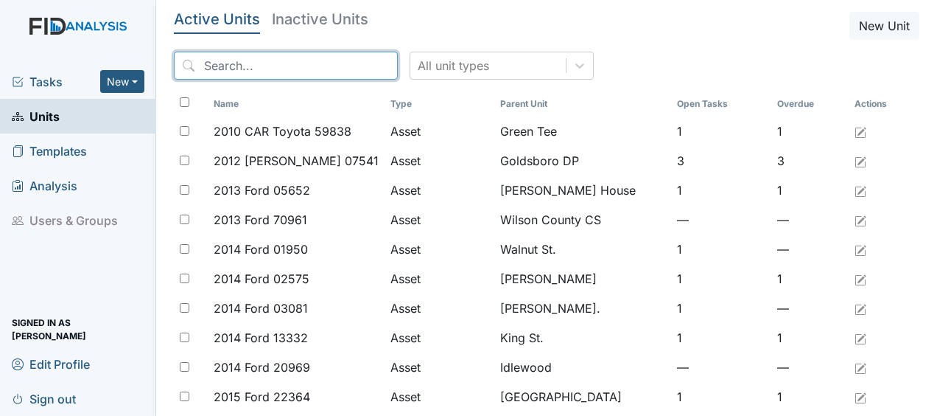
click at [213, 69] on input "search" at bounding box center [286, 66] width 224 height 28
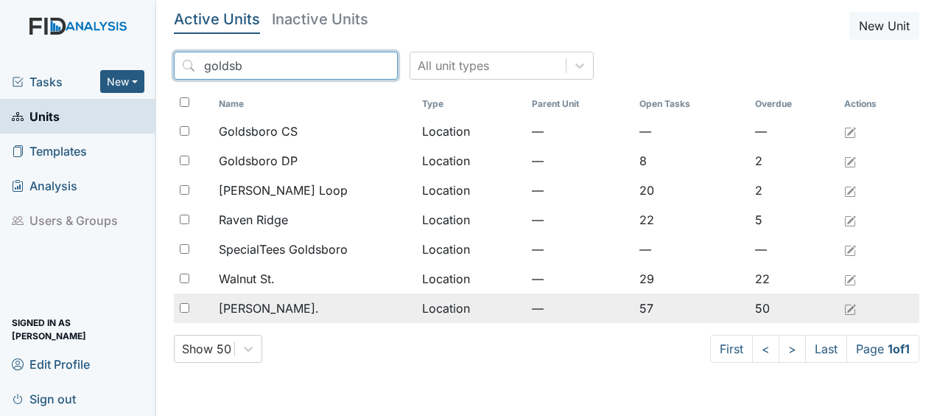
type input "goldsb"
click at [451, 311] on td "Location" at bounding box center [471, 307] width 110 height 29
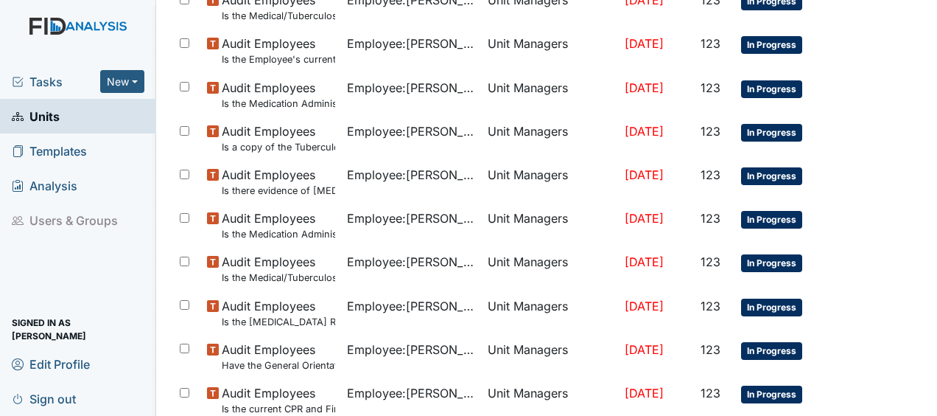
scroll to position [616, 0]
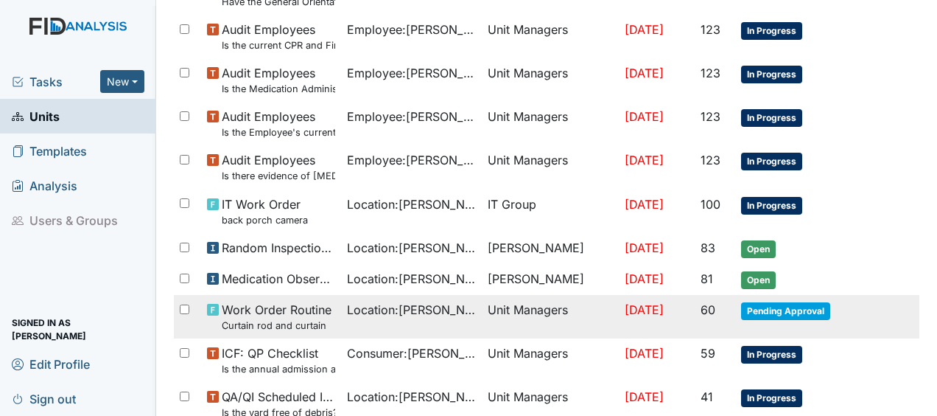
click at [645, 309] on span "[DATE]" at bounding box center [644, 309] width 39 height 15
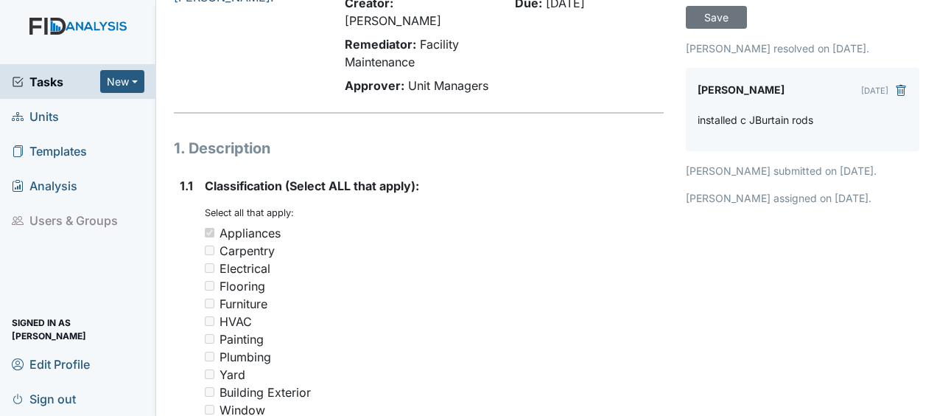
scroll to position [5, 0]
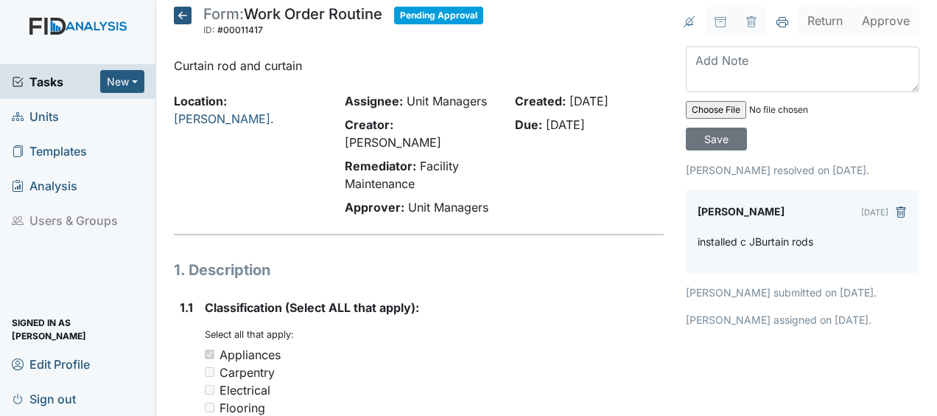
click at [754, 237] on p "installed c JBurtain rods" at bounding box center [756, 241] width 116 height 15
click at [756, 239] on p "installed c JBurtain rods" at bounding box center [756, 241] width 116 height 15
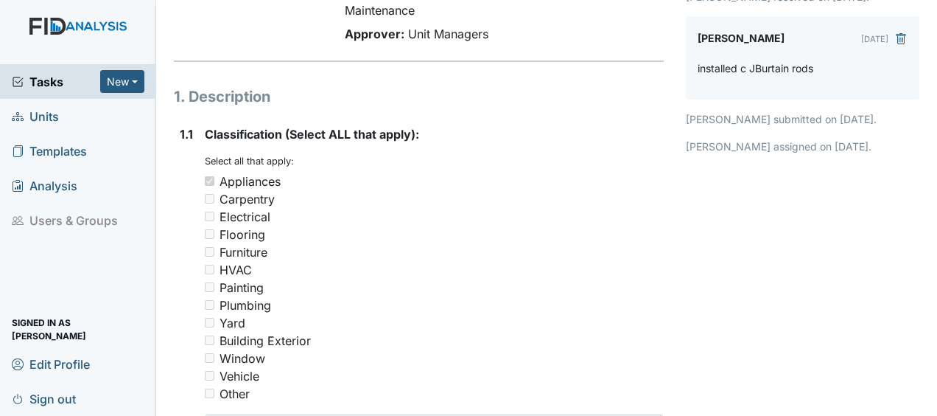
scroll to position [0, 0]
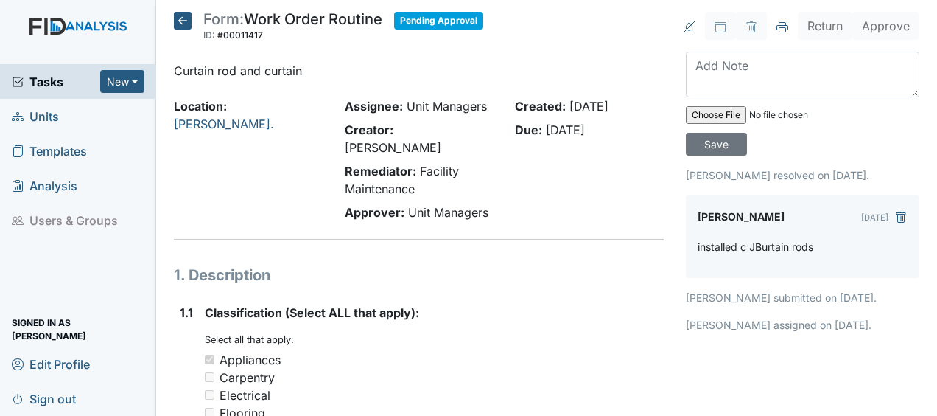
click at [182, 15] on icon at bounding box center [183, 21] width 18 height 18
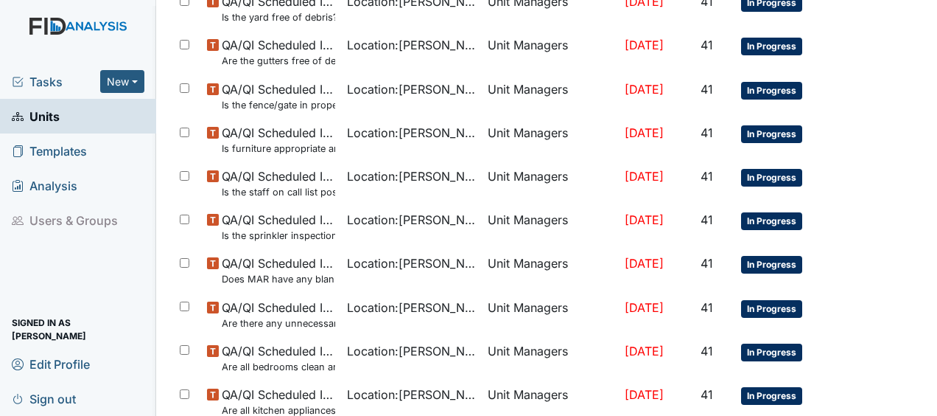
scroll to position [1135, 0]
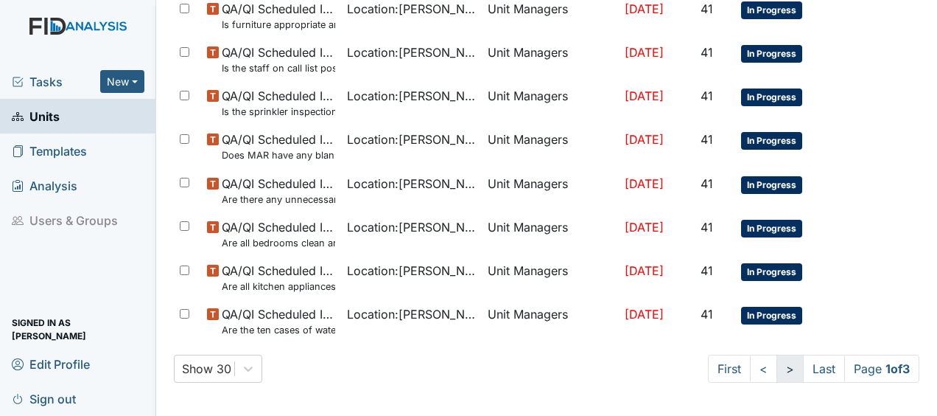
click at [777, 368] on link ">" at bounding box center [790, 368] width 27 height 28
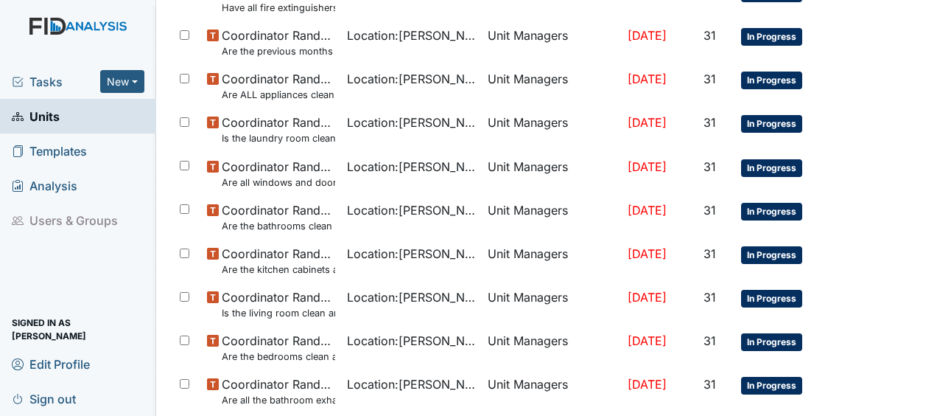
scroll to position [1148, 0]
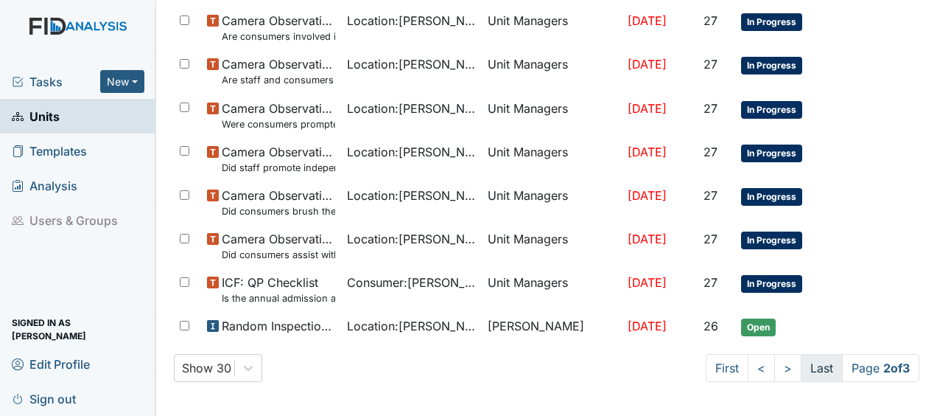
click at [805, 365] on link "Last" at bounding box center [822, 368] width 42 height 28
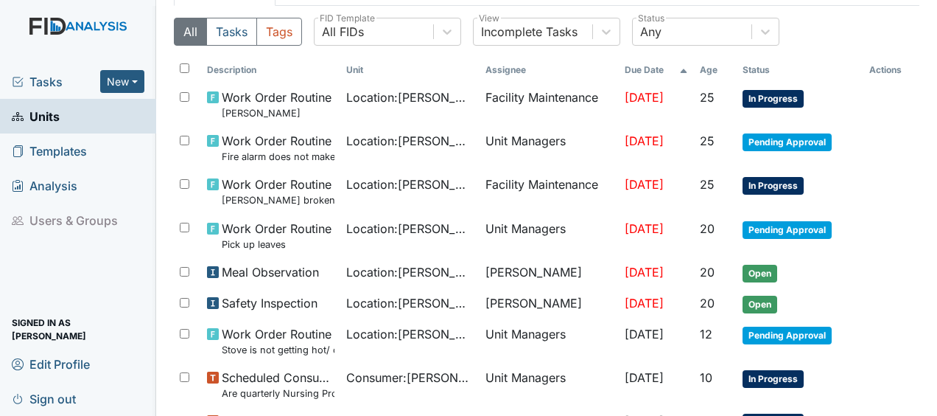
scroll to position [0, 0]
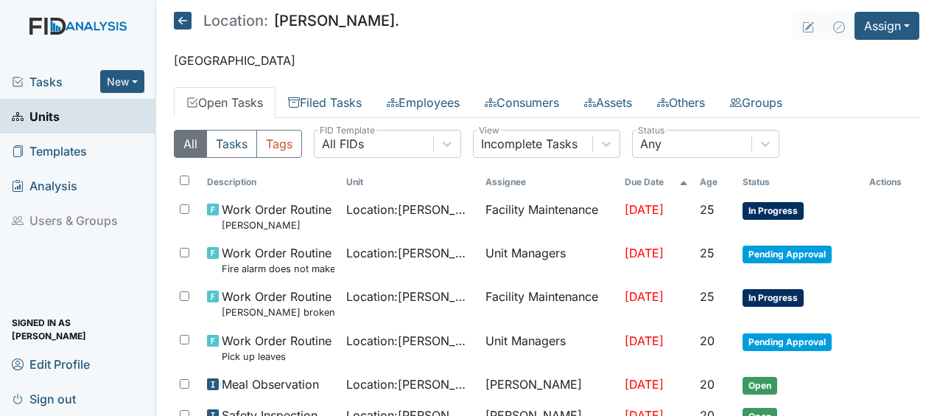
click at [186, 24] on icon at bounding box center [183, 21] width 18 height 18
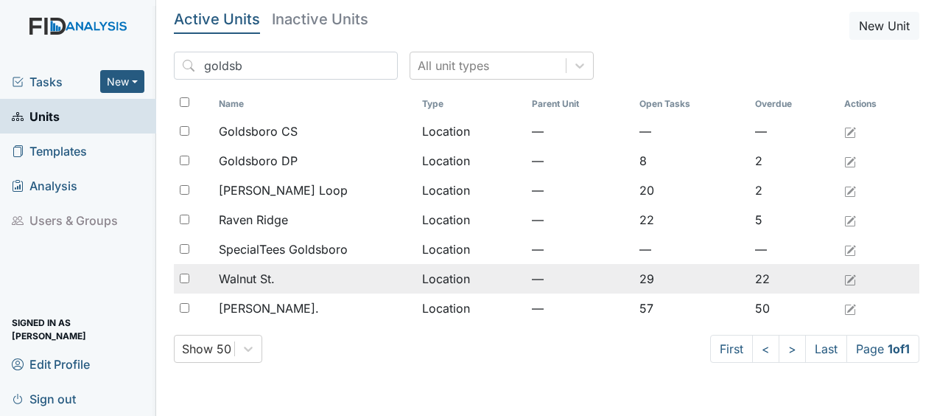
click at [265, 276] on span "Walnut St." at bounding box center [247, 279] width 56 height 18
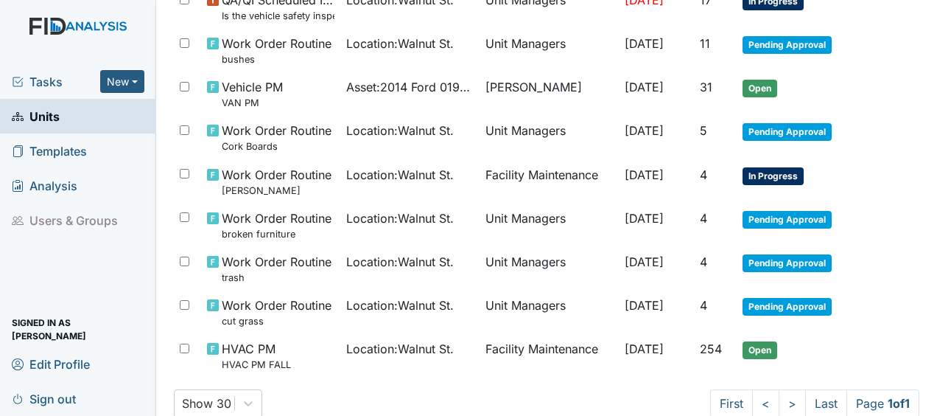
scroll to position [1113, 0]
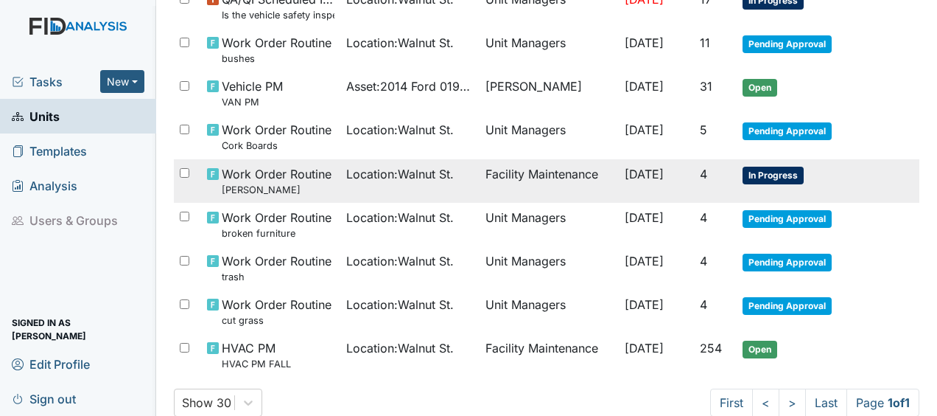
click at [492, 169] on td "Facility Maintenance" at bounding box center [549, 180] width 139 height 43
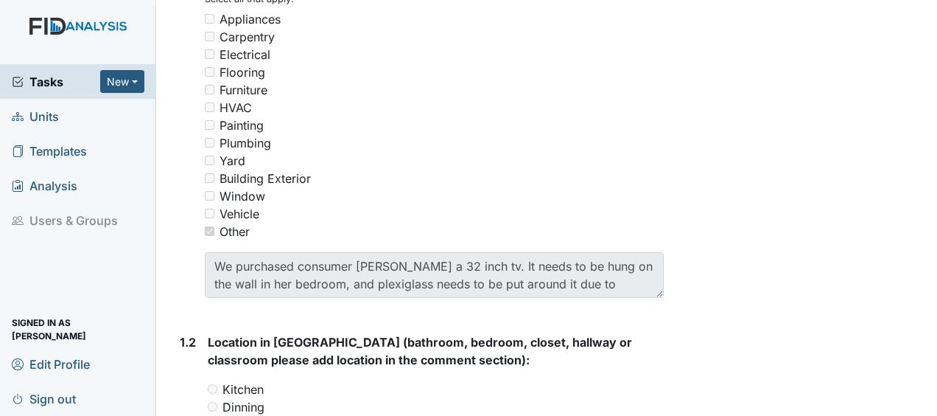
scroll to position [361, 0]
